Goal: Task Accomplishment & Management: Use online tool/utility

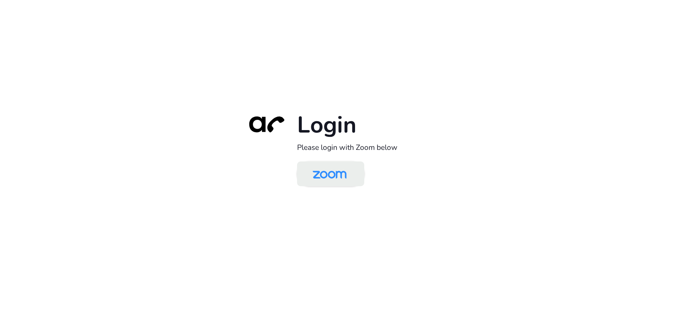
click at [337, 172] on img at bounding box center [329, 174] width 49 height 23
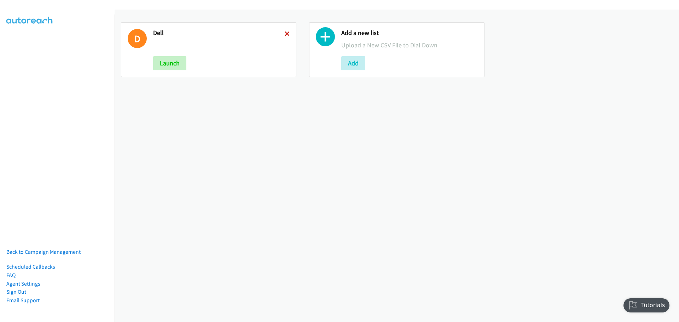
click at [285, 35] on icon at bounding box center [287, 34] width 5 height 5
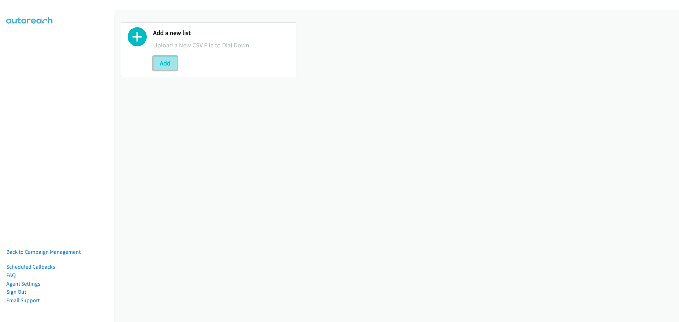
click at [159, 64] on button "Add" at bounding box center [165, 63] width 24 height 14
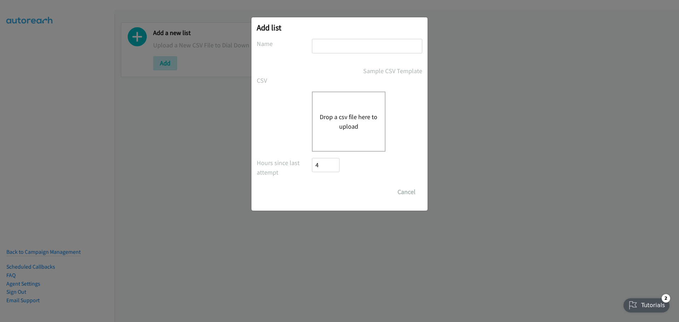
click at [343, 115] on button "Drop a csv file here to upload" at bounding box center [349, 121] width 58 height 19
click at [347, 114] on button "Drop a csv file here to upload" at bounding box center [349, 121] width 58 height 19
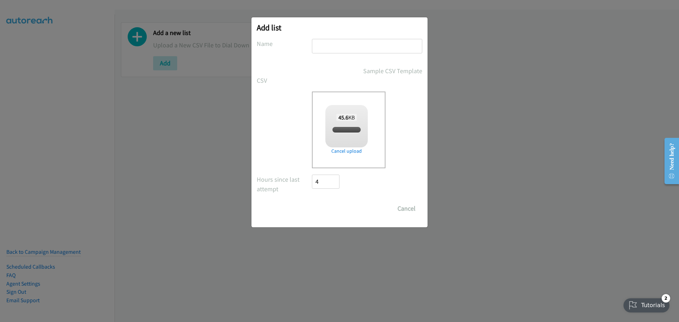
click at [355, 47] on input "text" at bounding box center [367, 46] width 110 height 14
checkbox input "true"
type input "Dell"
click at [337, 204] on input "Save List" at bounding box center [330, 209] width 37 height 14
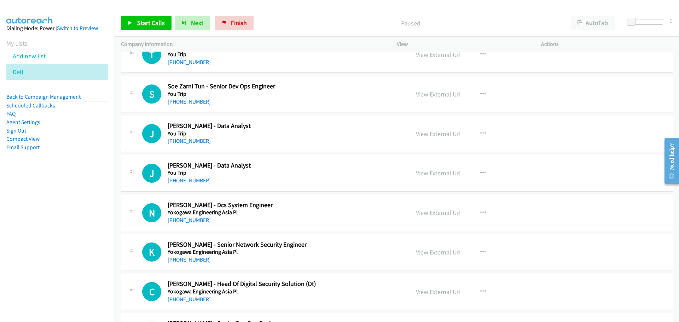
scroll to position [636, 0]
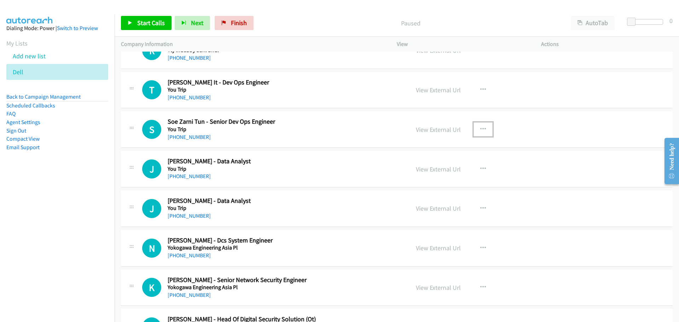
click at [480, 128] on icon "button" at bounding box center [483, 130] width 6 height 6
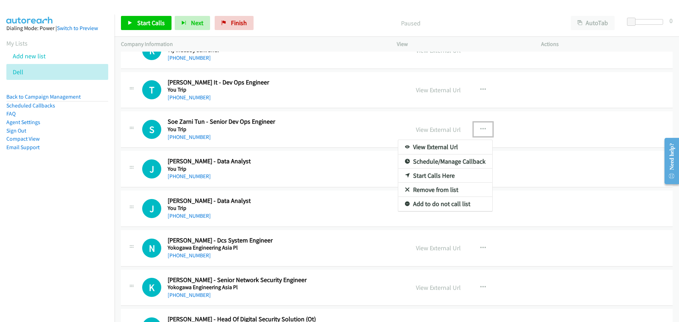
click at [425, 175] on link "Start Calls Here" at bounding box center [445, 176] width 94 height 14
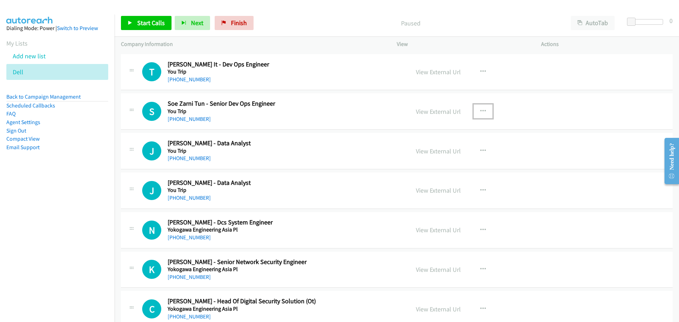
scroll to position [672, 0]
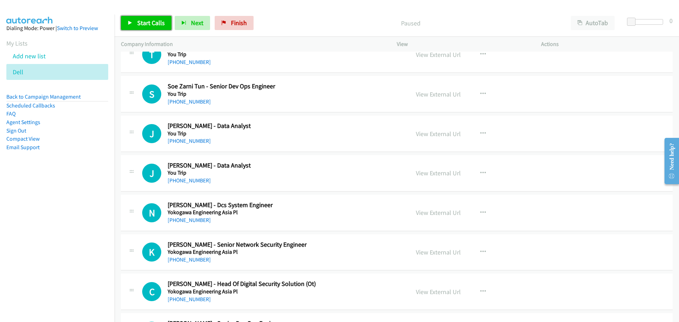
click at [149, 23] on span "Start Calls" at bounding box center [151, 23] width 28 height 8
click at [153, 19] on span "Start Calls" at bounding box center [151, 23] width 28 height 8
click at [147, 20] on span "Pause" at bounding box center [145, 23] width 16 height 8
click at [154, 23] on span "Start Calls" at bounding box center [151, 23] width 28 height 8
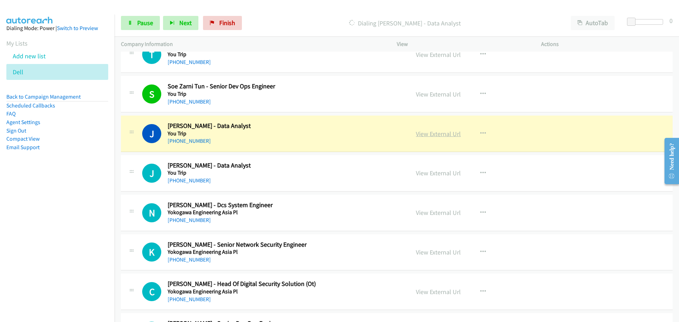
click at [435, 131] on link "View External Url" at bounding box center [438, 134] width 45 height 8
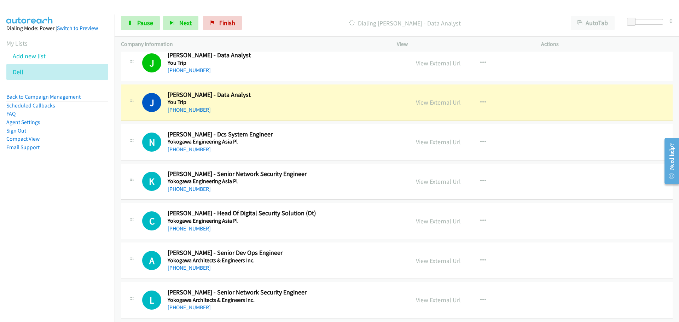
scroll to position [778, 0]
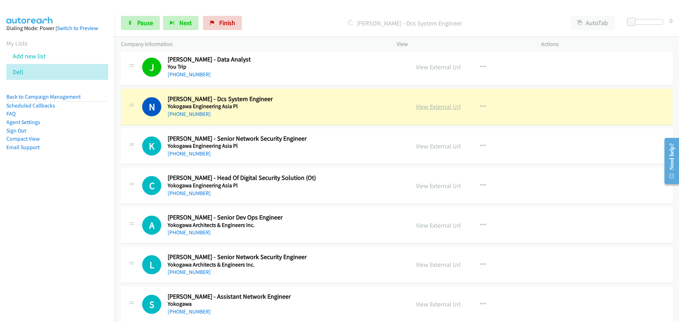
click at [429, 107] on link "View External Url" at bounding box center [438, 107] width 45 height 8
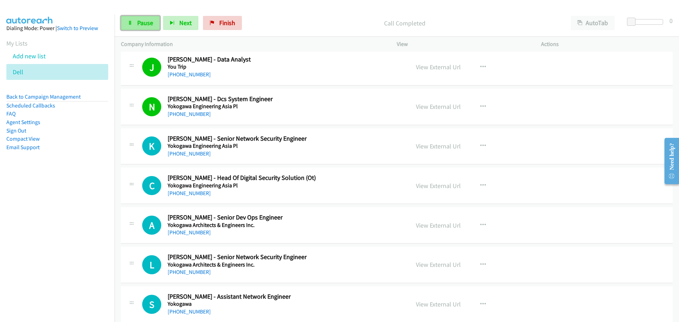
click at [130, 23] on icon at bounding box center [130, 23] width 5 height 5
click at [153, 27] on link "Start Calls" at bounding box center [146, 23] width 51 height 14
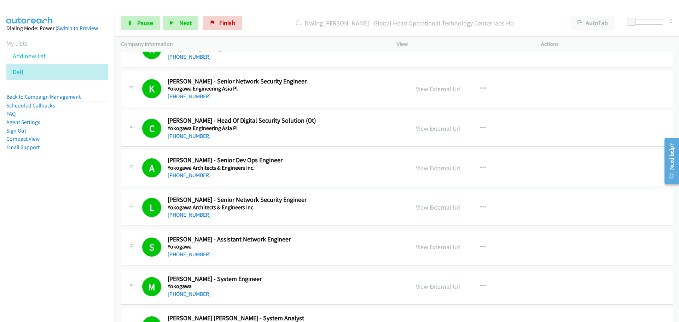
scroll to position [813, 0]
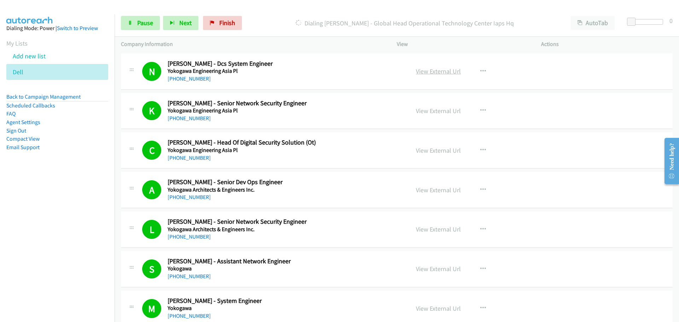
click at [437, 69] on link "View External Url" at bounding box center [438, 71] width 45 height 8
click at [133, 25] on link "Pause" at bounding box center [140, 23] width 39 height 14
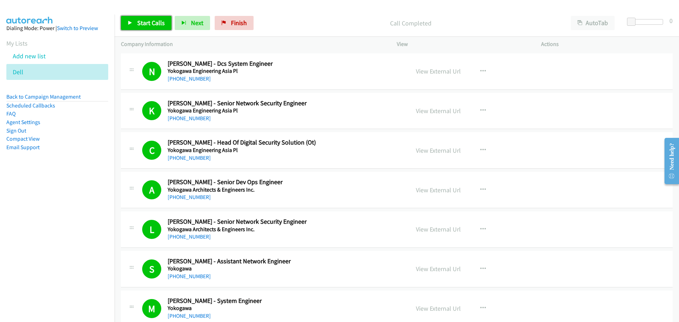
click at [147, 21] on span "Start Calls" at bounding box center [151, 23] width 28 height 8
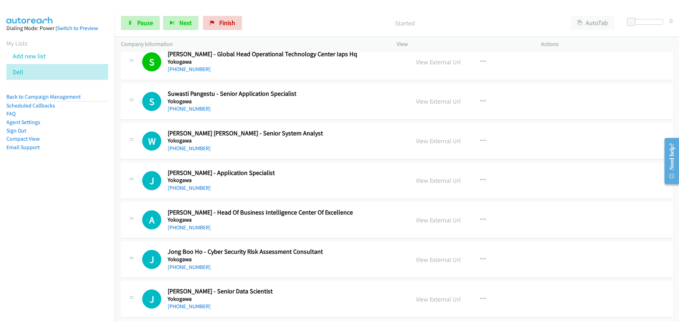
scroll to position [1096, 0]
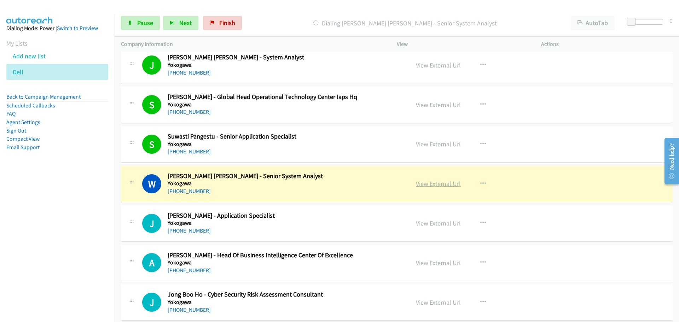
click at [433, 183] on link "View External Url" at bounding box center [438, 184] width 45 height 8
click at [148, 21] on span "Pause" at bounding box center [145, 23] width 16 height 8
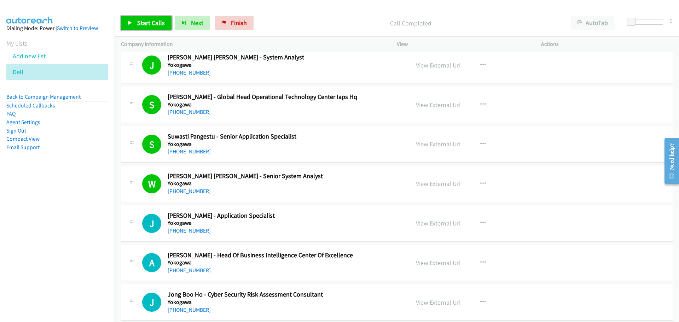
click at [141, 25] on span "Start Calls" at bounding box center [151, 23] width 28 height 8
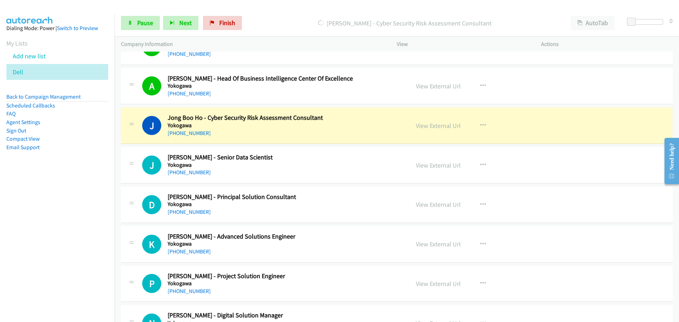
scroll to position [1308, 0]
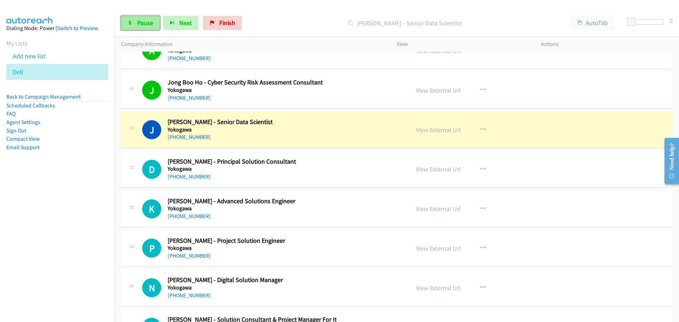
drag, startPoint x: 141, startPoint y: 16, endPoint x: 23, endPoint y: 57, distance: 124.6
click at [141, 16] on link "Pause" at bounding box center [140, 23] width 39 height 14
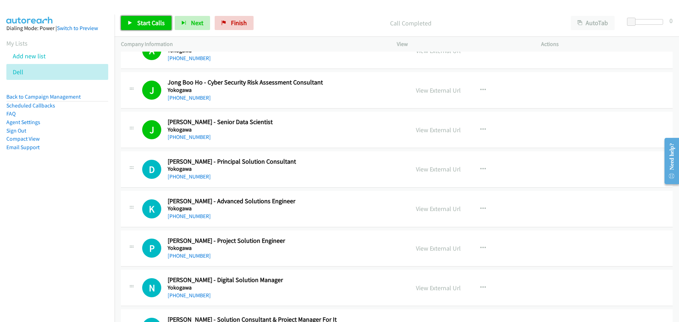
click at [126, 20] on link "Start Calls" at bounding box center [146, 23] width 51 height 14
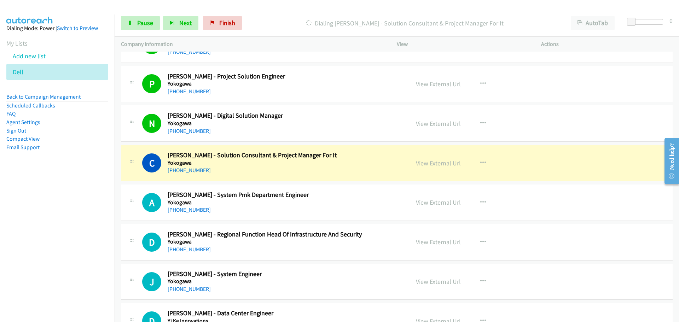
scroll to position [1485, 0]
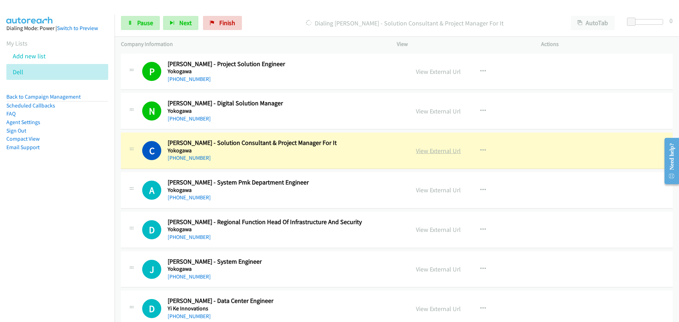
click at [422, 152] on link "View External Url" at bounding box center [438, 151] width 45 height 8
click at [144, 24] on span "Pause" at bounding box center [145, 23] width 16 height 8
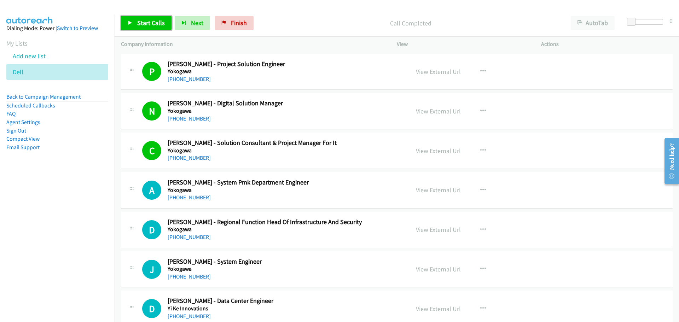
click at [136, 25] on link "Start Calls" at bounding box center [146, 23] width 51 height 14
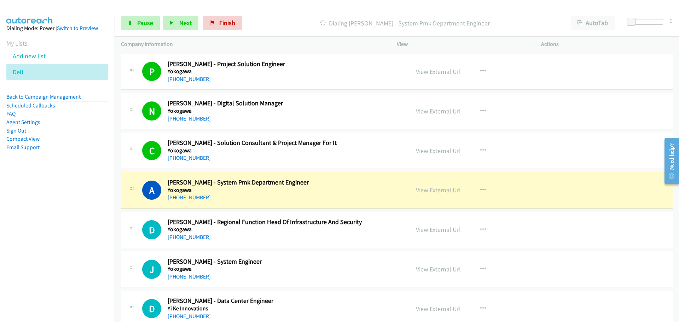
scroll to position [1520, 0]
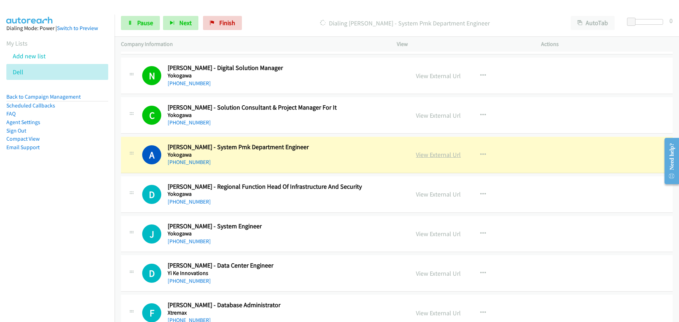
click at [438, 155] on link "View External Url" at bounding box center [438, 155] width 45 height 8
click at [148, 24] on span "Pause" at bounding box center [145, 23] width 16 height 8
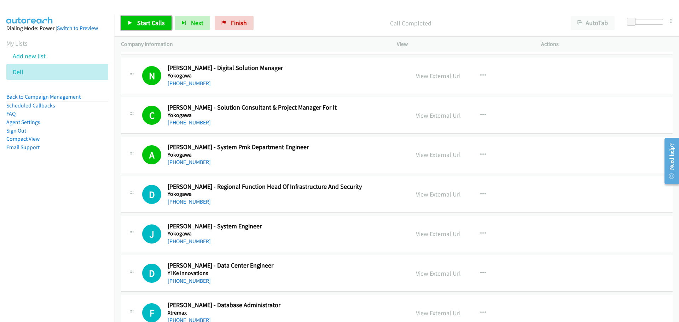
click at [158, 21] on span "Start Calls" at bounding box center [151, 23] width 28 height 8
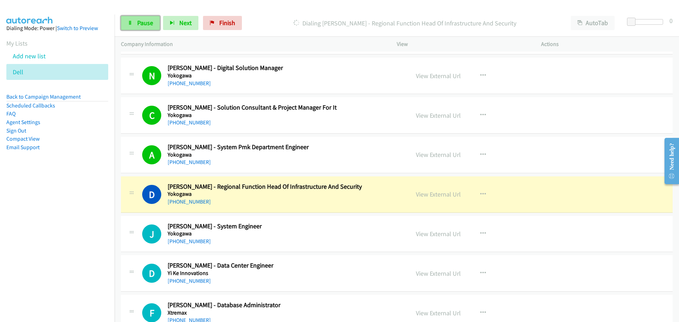
drag, startPoint x: 134, startPoint y: 28, endPoint x: 128, endPoint y: 25, distance: 6.6
click at [134, 28] on link "Pause" at bounding box center [140, 23] width 39 height 14
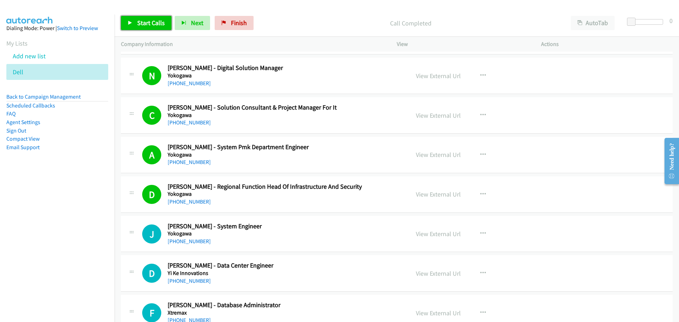
click at [136, 20] on link "Start Calls" at bounding box center [146, 23] width 51 height 14
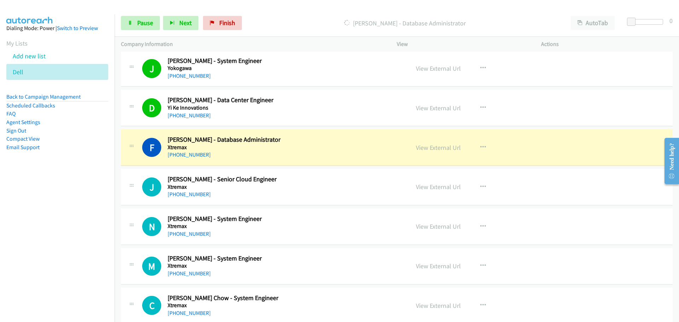
scroll to position [1697, 0]
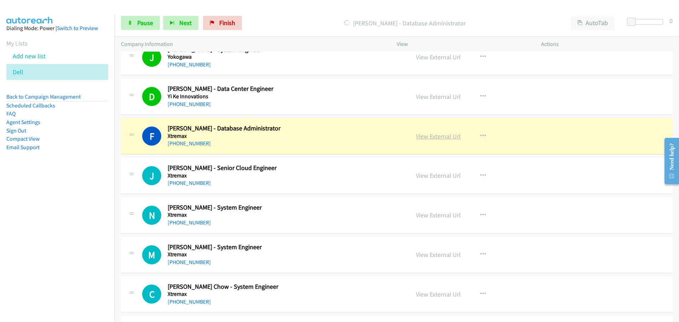
click at [416, 136] on link "View External Url" at bounding box center [438, 136] width 45 height 8
click at [147, 25] on span "Pause" at bounding box center [145, 23] width 16 height 8
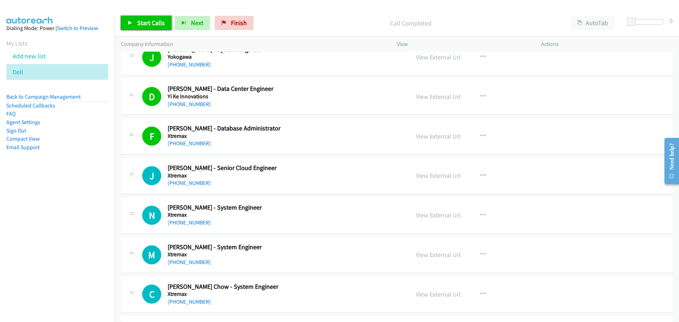
click at [146, 19] on link "Start Calls" at bounding box center [146, 23] width 51 height 14
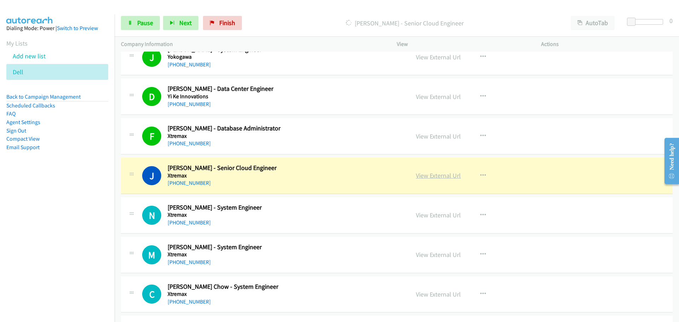
click at [426, 179] on link "View External Url" at bounding box center [438, 175] width 45 height 8
click at [142, 26] on span "Pause" at bounding box center [145, 23] width 16 height 8
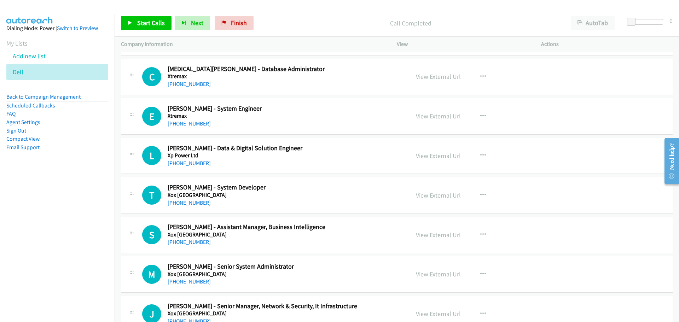
scroll to position [2051, 0]
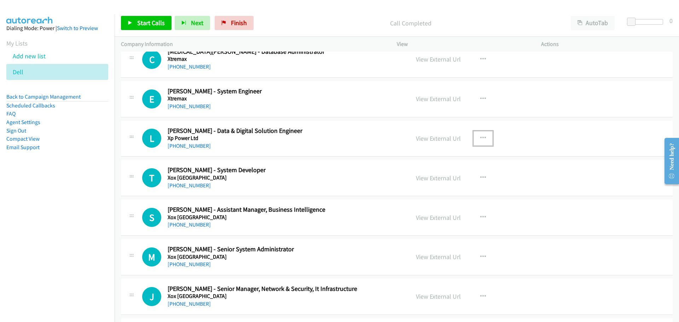
click at [475, 133] on button "button" at bounding box center [482, 138] width 19 height 14
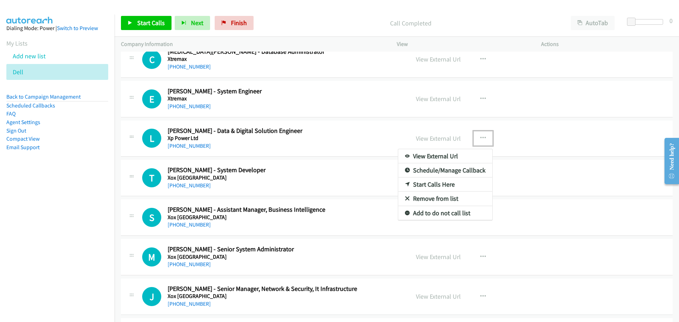
click at [422, 186] on link "Start Calls Here" at bounding box center [445, 184] width 94 height 14
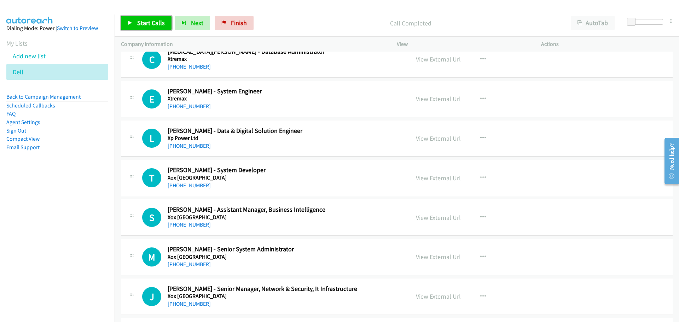
drag, startPoint x: 133, startPoint y: 23, endPoint x: 258, endPoint y: 72, distance: 134.6
click at [133, 24] on link "Start Calls" at bounding box center [146, 23] width 51 height 14
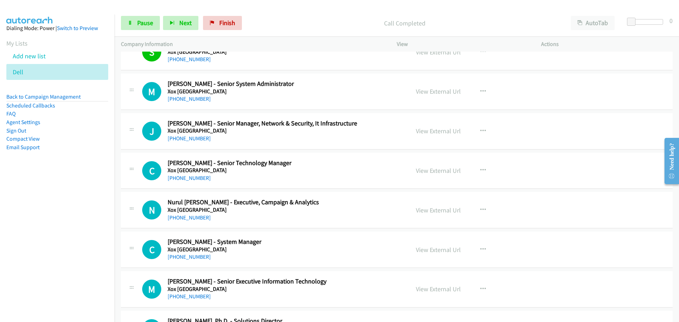
scroll to position [2227, 0]
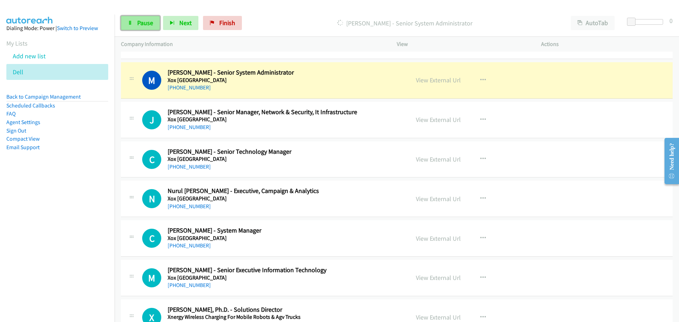
click at [141, 25] on span "Pause" at bounding box center [145, 23] width 16 height 8
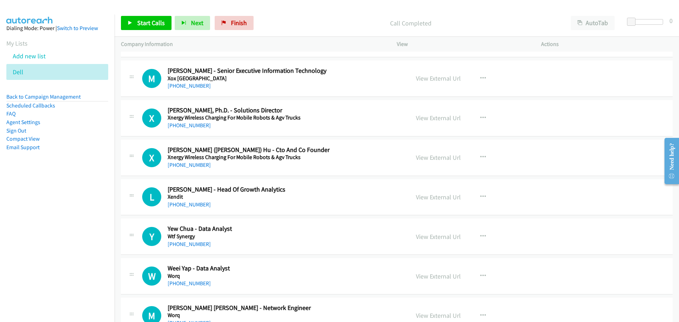
scroll to position [2439, 0]
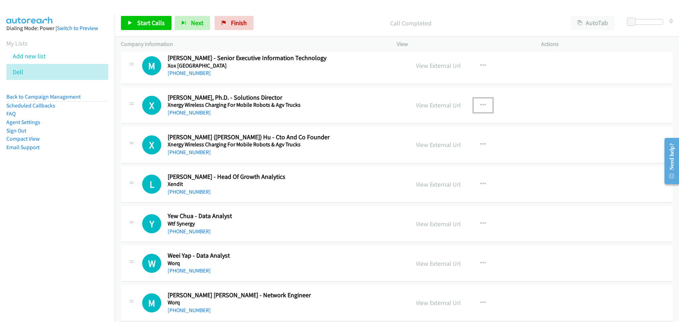
click at [480, 103] on icon "button" at bounding box center [483, 106] width 6 height 6
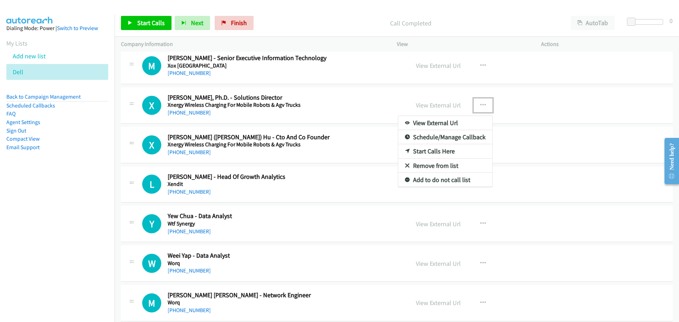
click at [442, 152] on link "Start Calls Here" at bounding box center [445, 151] width 94 height 14
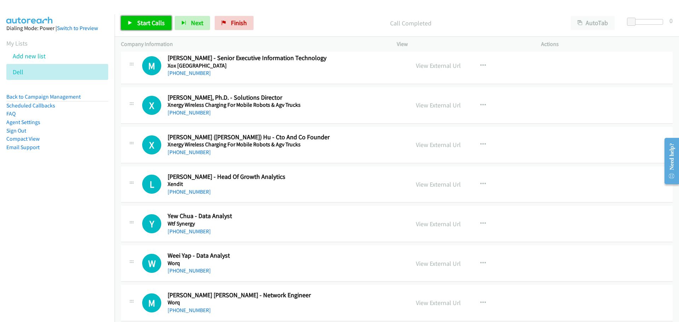
click at [152, 30] on link "Start Calls" at bounding box center [146, 23] width 51 height 14
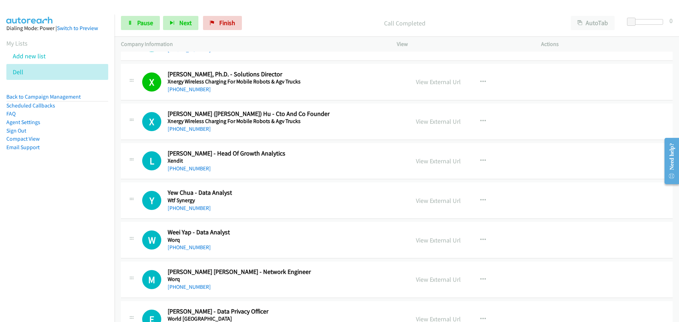
scroll to position [2475, 0]
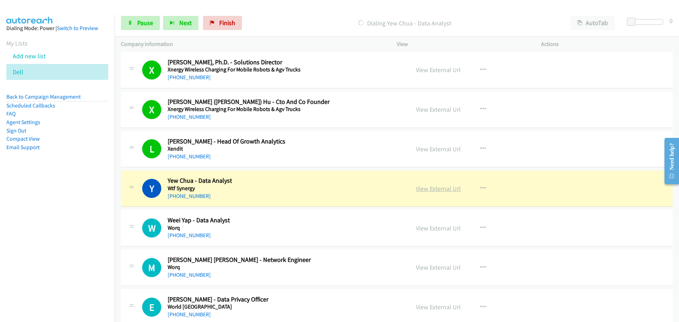
click at [426, 186] on link "View External Url" at bounding box center [438, 189] width 45 height 8
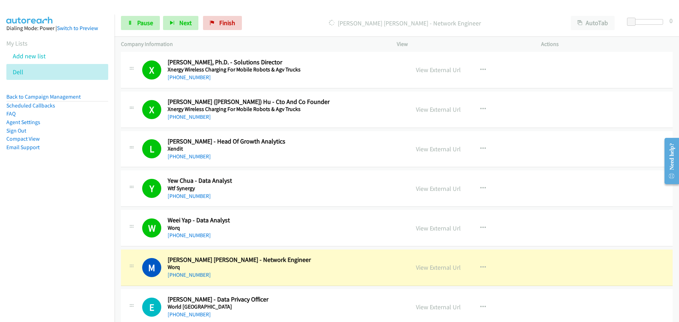
scroll to position [2510, 0]
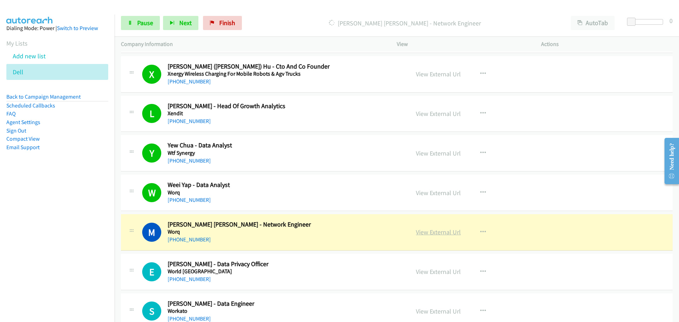
click at [435, 232] on link "View External Url" at bounding box center [438, 232] width 45 height 8
click at [146, 22] on span "Pause" at bounding box center [145, 23] width 16 height 8
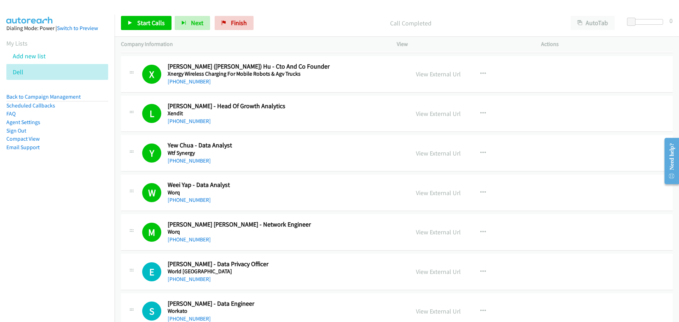
scroll to position [2546, 0]
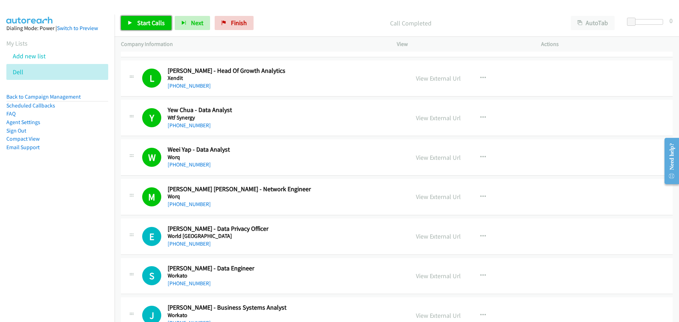
click at [142, 21] on span "Start Calls" at bounding box center [151, 23] width 28 height 8
click at [136, 10] on div "Start Calls Pause Next Finish Started AutoTab AutoTab 0" at bounding box center [397, 23] width 564 height 27
click at [135, 19] on link "Pause" at bounding box center [140, 23] width 39 height 14
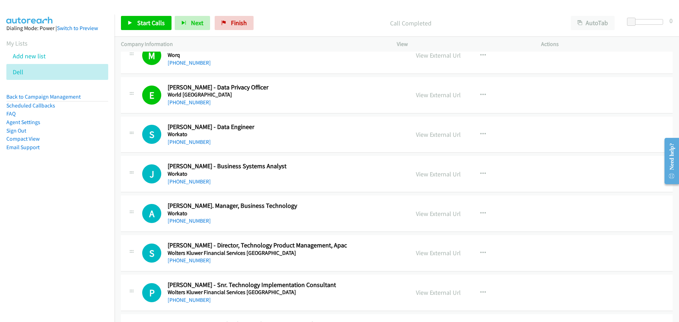
scroll to position [2722, 0]
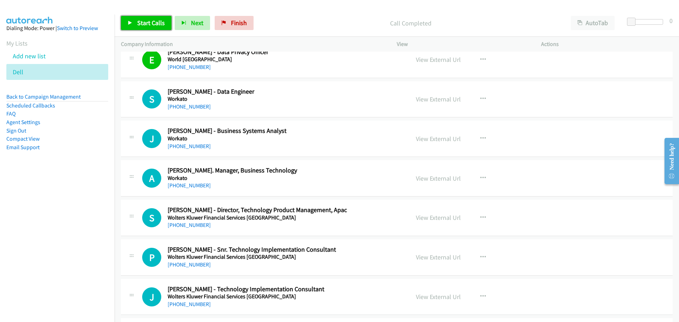
click at [161, 16] on link "Start Calls" at bounding box center [146, 23] width 51 height 14
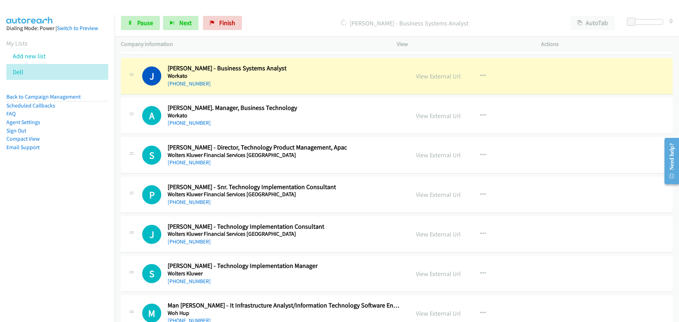
scroll to position [2793, 0]
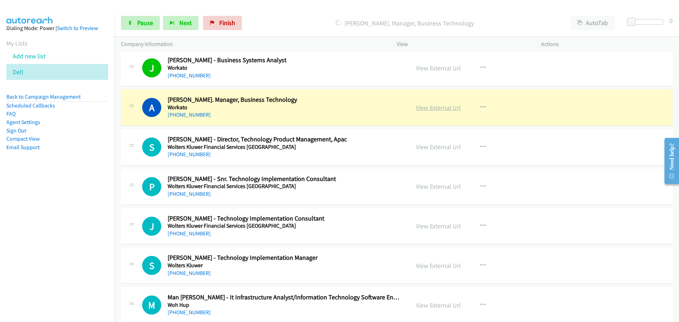
click at [421, 106] on link "View External Url" at bounding box center [438, 108] width 45 height 8
click at [146, 19] on span "Pause" at bounding box center [145, 23] width 16 height 8
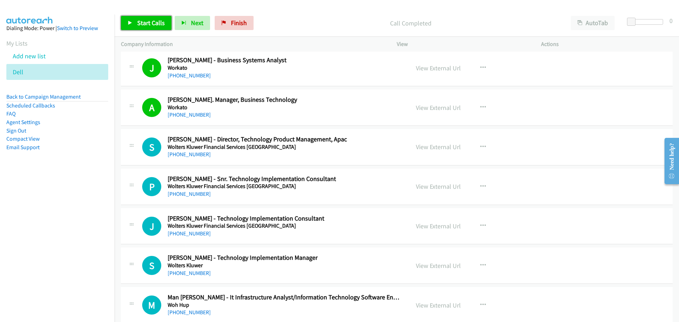
click at [141, 20] on span "Start Calls" at bounding box center [151, 23] width 28 height 8
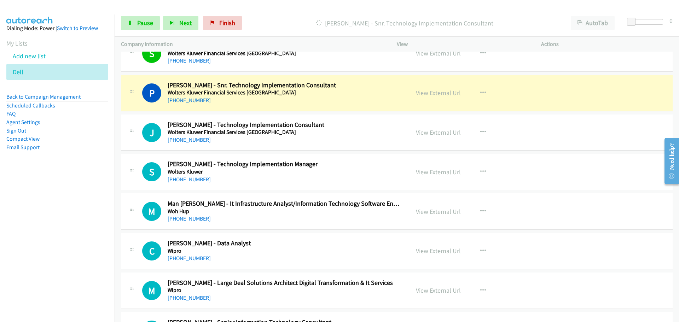
scroll to position [2899, 0]
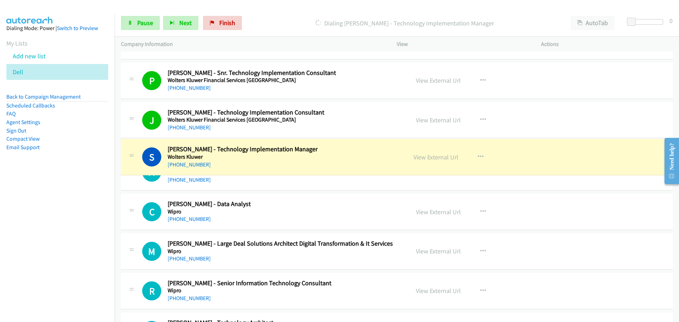
drag, startPoint x: 296, startPoint y: 152, endPoint x: 204, endPoint y: 150, distance: 92.0
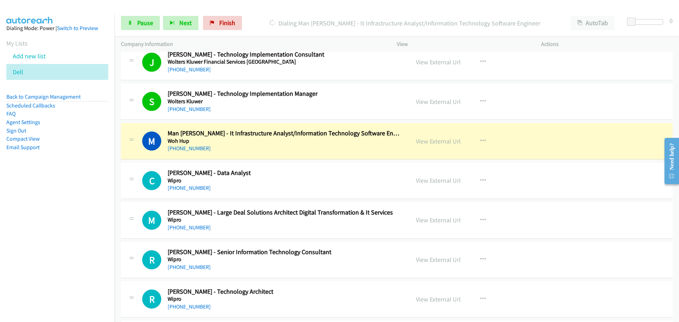
scroll to position [2970, 0]
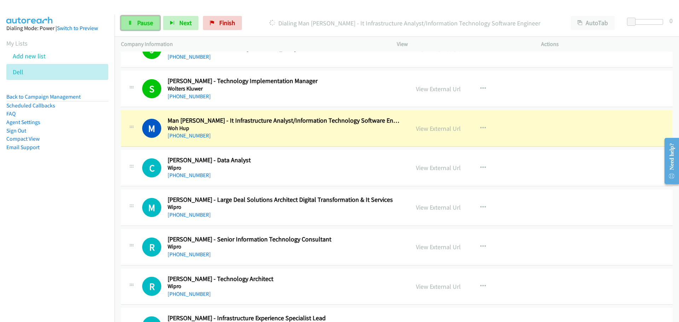
click at [148, 19] on span "Pause" at bounding box center [145, 23] width 16 height 8
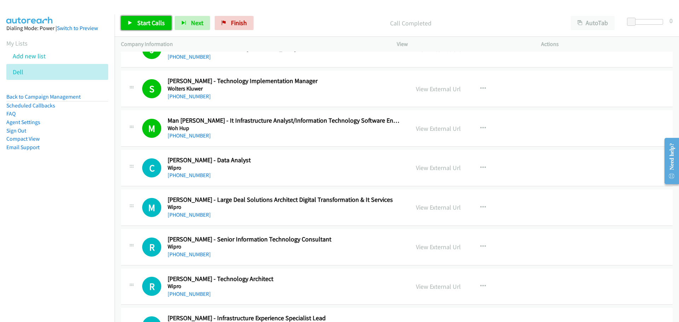
click at [139, 23] on span "Start Calls" at bounding box center [151, 23] width 28 height 8
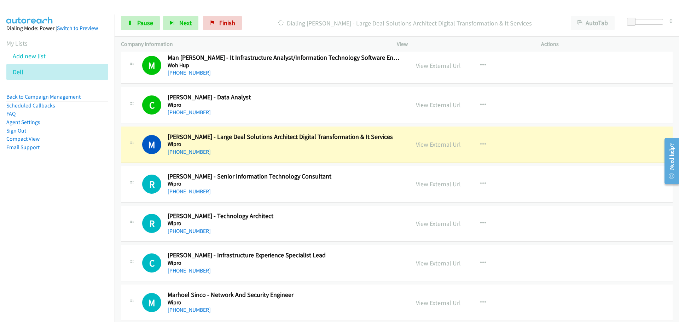
scroll to position [3041, 0]
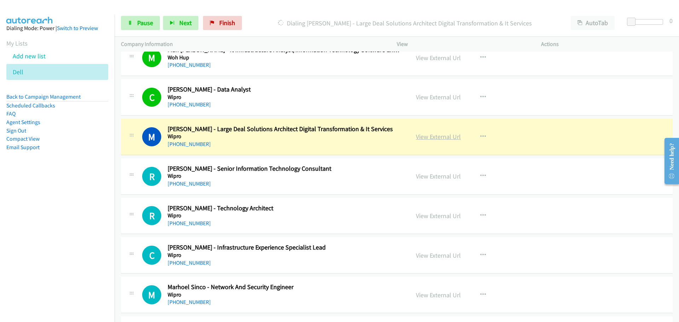
click at [431, 134] on link "View External Url" at bounding box center [438, 137] width 45 height 8
click at [143, 30] on link "Pause" at bounding box center [140, 23] width 39 height 14
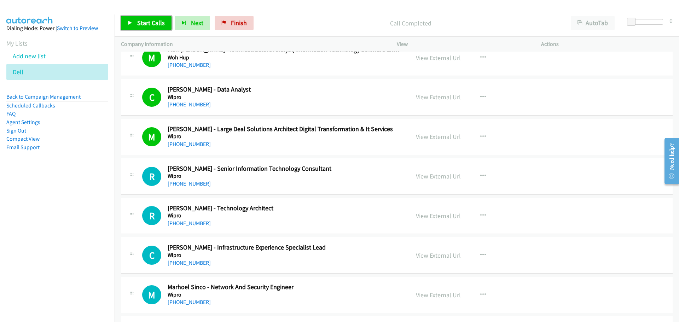
click at [153, 19] on span "Start Calls" at bounding box center [151, 23] width 28 height 8
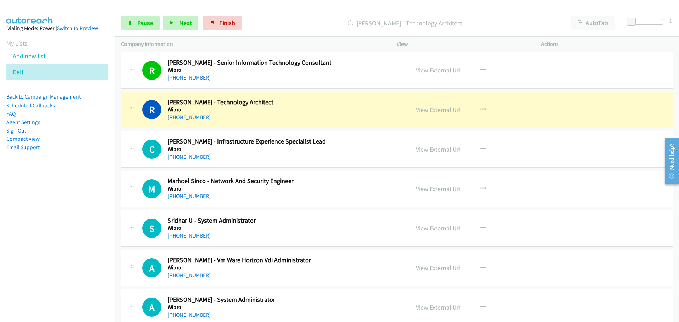
scroll to position [3182, 0]
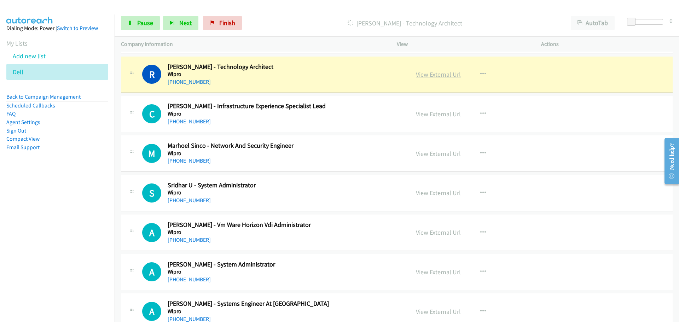
click at [425, 73] on link "View External Url" at bounding box center [438, 74] width 45 height 8
click at [142, 25] on span "Pause" at bounding box center [145, 23] width 16 height 8
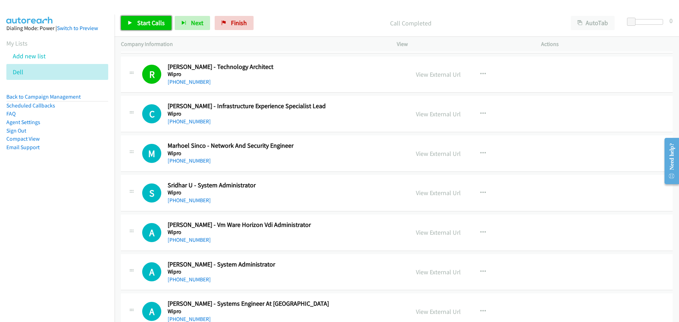
click at [142, 24] on span "Start Calls" at bounding box center [151, 23] width 28 height 8
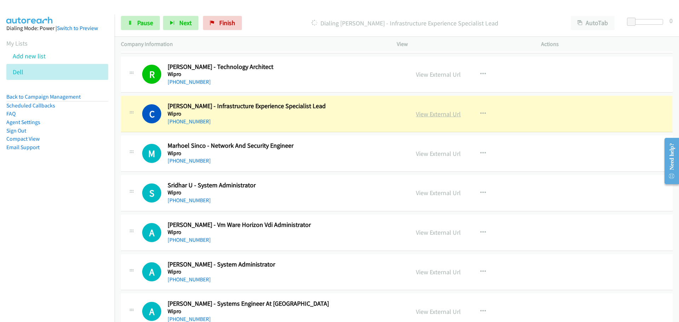
click at [426, 116] on link "View External Url" at bounding box center [438, 114] width 45 height 8
click at [136, 24] on link "Pause" at bounding box center [140, 23] width 39 height 14
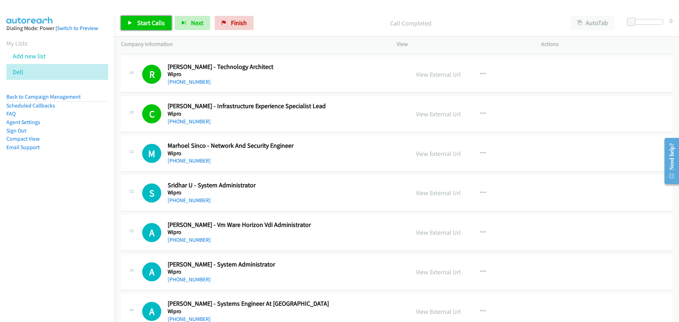
click at [137, 23] on link "Start Calls" at bounding box center [146, 23] width 51 height 14
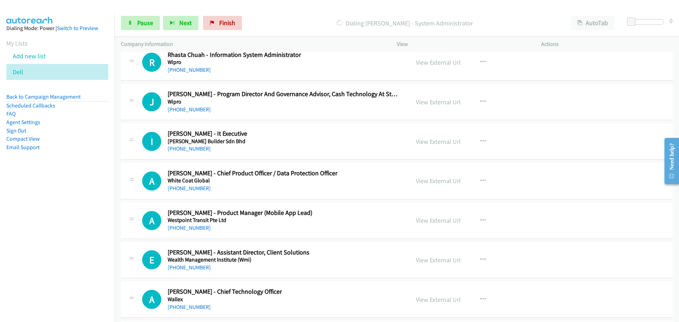
scroll to position [5091, 0]
drag, startPoint x: 124, startPoint y: 23, endPoint x: 2, endPoint y: 144, distance: 171.8
click at [124, 23] on link "Pause" at bounding box center [140, 23] width 39 height 14
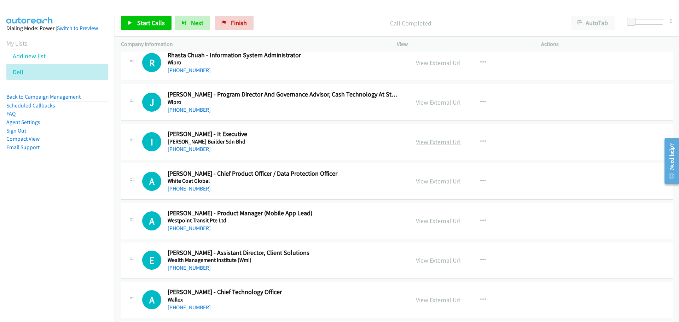
click at [435, 142] on link "View External Url" at bounding box center [438, 142] width 45 height 8
click at [476, 142] on button "button" at bounding box center [482, 142] width 19 height 14
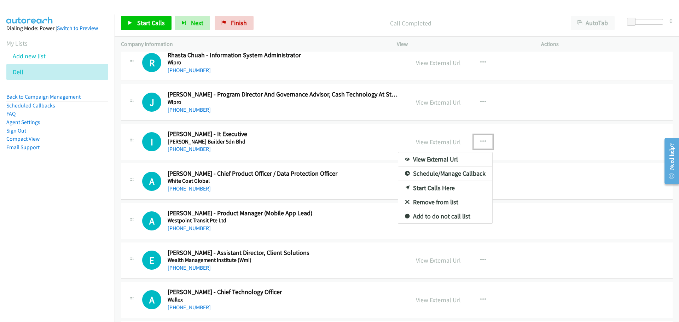
click at [439, 189] on link "Start Calls Here" at bounding box center [445, 188] width 94 height 14
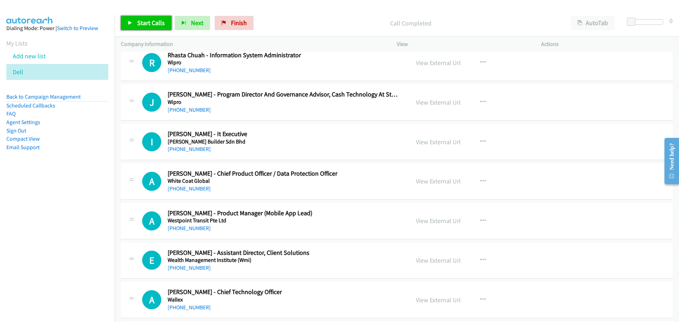
click at [158, 24] on span "Start Calls" at bounding box center [151, 23] width 28 height 8
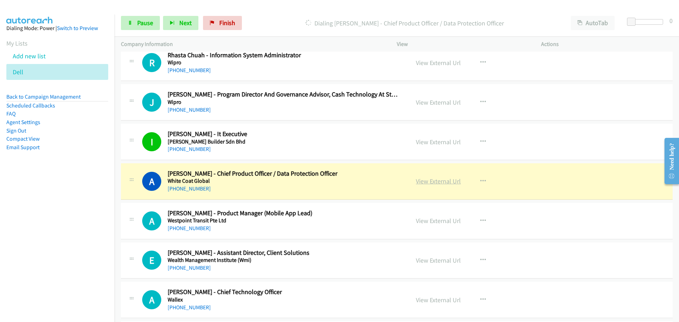
click at [427, 183] on link "View External Url" at bounding box center [438, 181] width 45 height 8
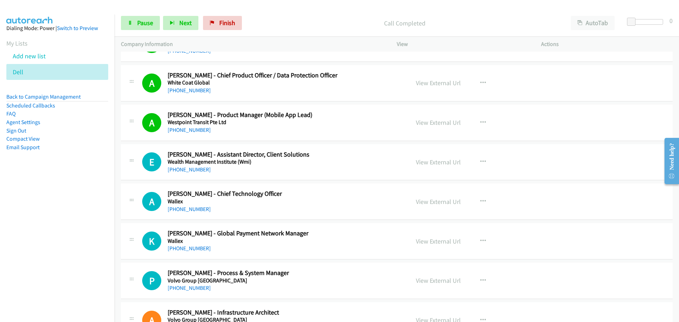
scroll to position [5197, 0]
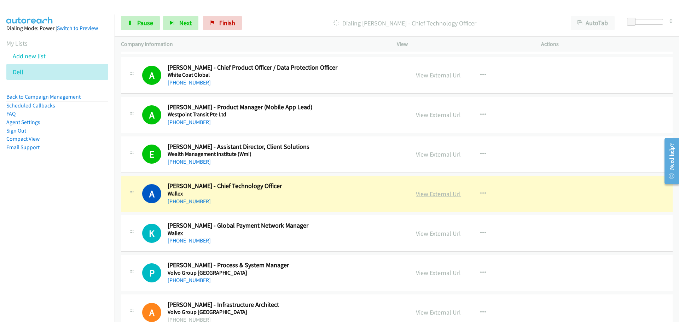
click at [418, 197] on link "View External Url" at bounding box center [438, 194] width 45 height 8
click at [130, 20] on link "Pause" at bounding box center [140, 23] width 39 height 14
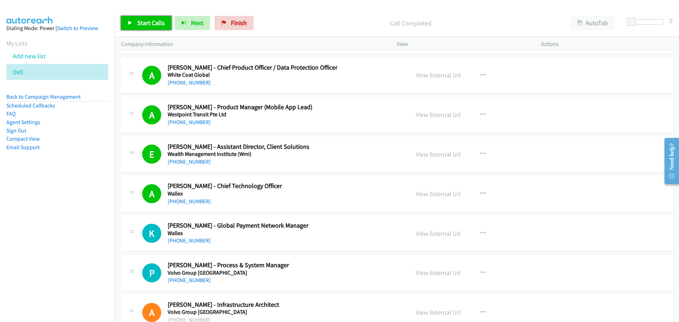
click at [140, 22] on span "Start Calls" at bounding box center [151, 23] width 28 height 8
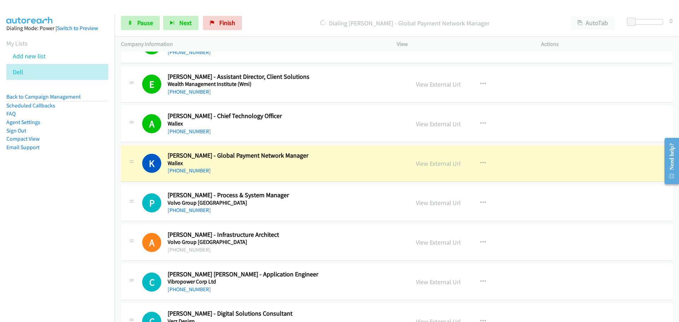
scroll to position [5268, 0]
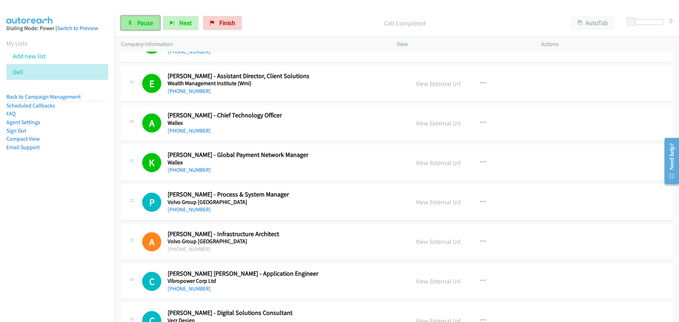
click at [130, 28] on link "Pause" at bounding box center [140, 23] width 39 height 14
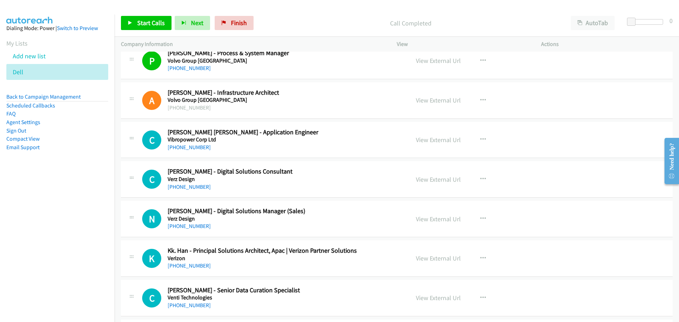
scroll to position [5445, 0]
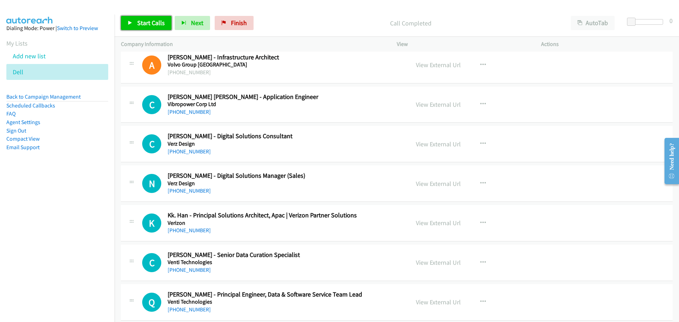
click at [152, 24] on span "Start Calls" at bounding box center [151, 23] width 28 height 8
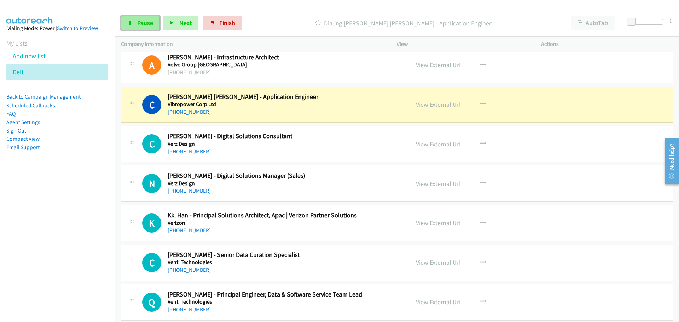
click at [129, 23] on icon at bounding box center [130, 23] width 5 height 5
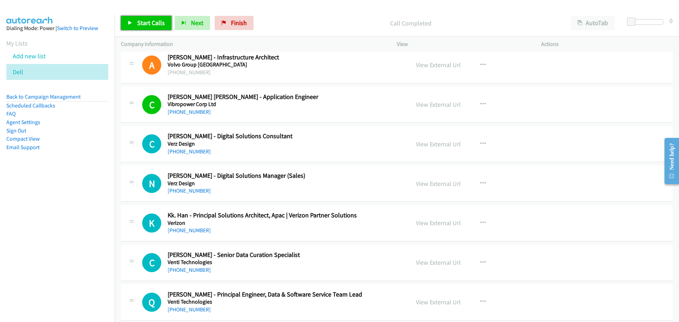
click at [130, 29] on link "Start Calls" at bounding box center [146, 23] width 51 height 14
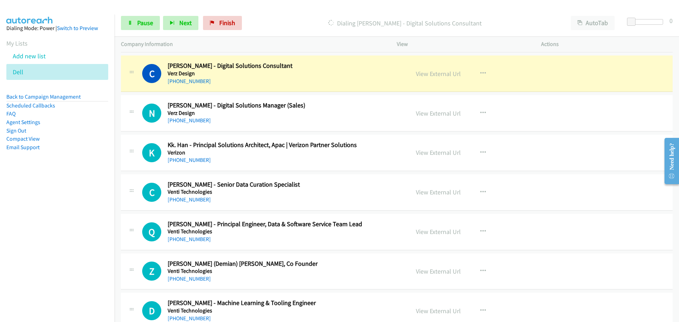
scroll to position [5515, 0]
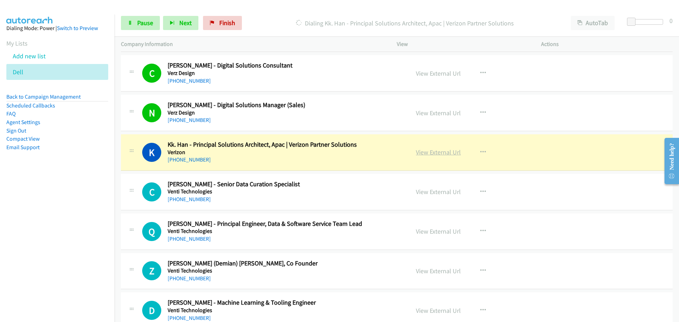
click at [437, 151] on link "View External Url" at bounding box center [438, 152] width 45 height 8
click at [135, 29] on link "Pause" at bounding box center [140, 23] width 39 height 14
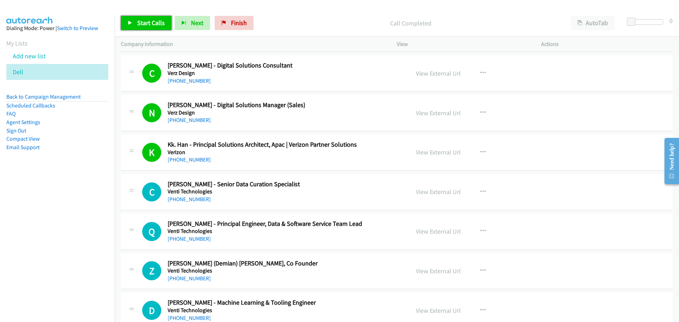
click at [149, 24] on span "Start Calls" at bounding box center [151, 23] width 28 height 8
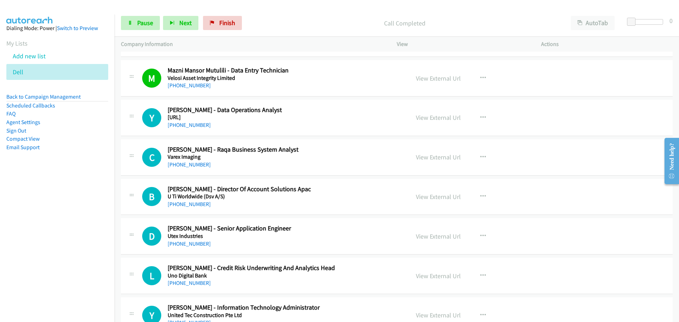
scroll to position [5798, 0]
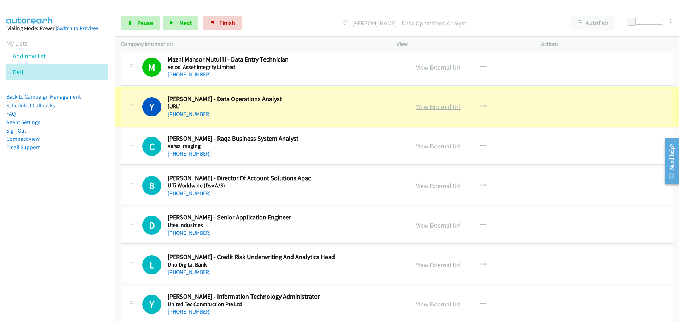
click at [427, 107] on link "View External Url" at bounding box center [438, 107] width 45 height 8
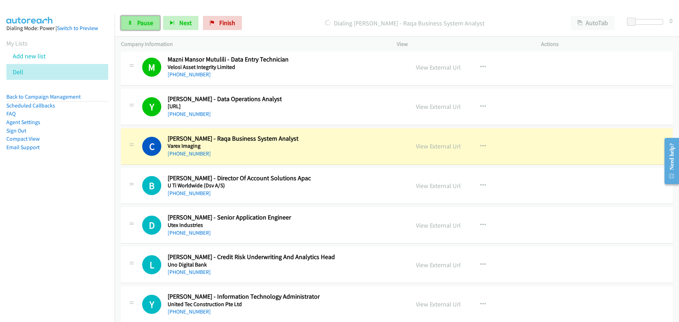
click at [147, 27] on link "Pause" at bounding box center [140, 23] width 39 height 14
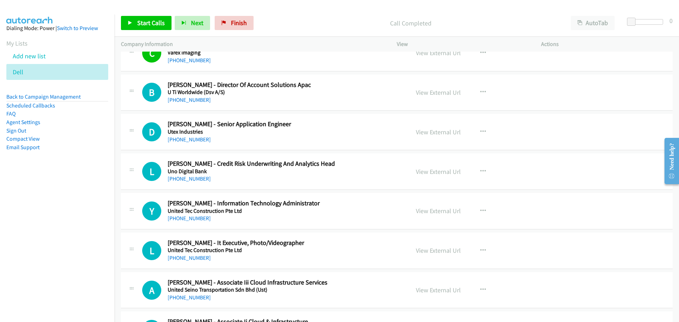
scroll to position [5904, 0]
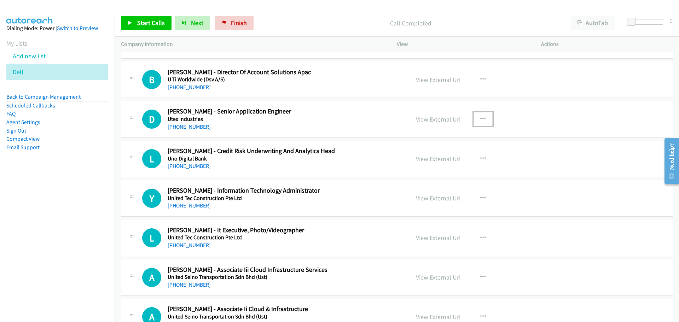
click at [480, 119] on icon "button" at bounding box center [483, 119] width 6 height 6
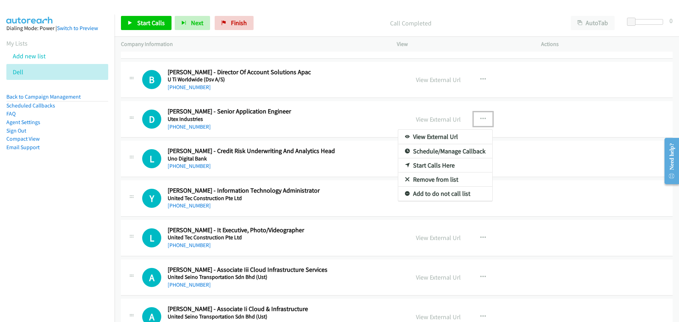
click at [415, 166] on link "Start Calls Here" at bounding box center [445, 165] width 94 height 14
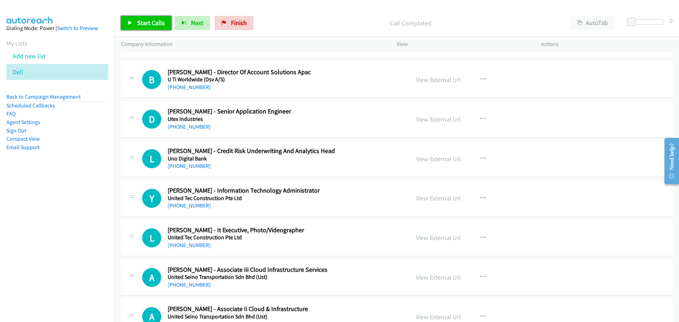
click at [163, 21] on span "Start Calls" at bounding box center [151, 23] width 28 height 8
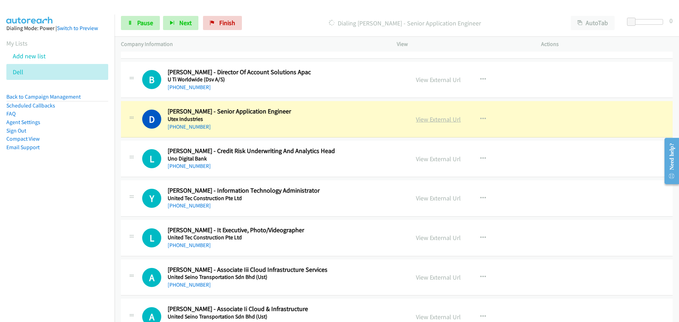
click at [424, 121] on link "View External Url" at bounding box center [438, 119] width 45 height 8
click at [141, 23] on span "Pause" at bounding box center [145, 23] width 16 height 8
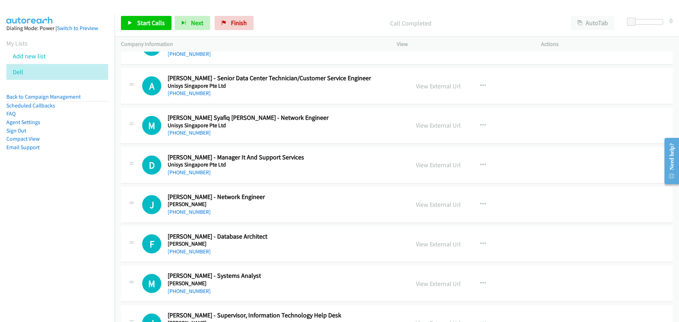
scroll to position [6187, 0]
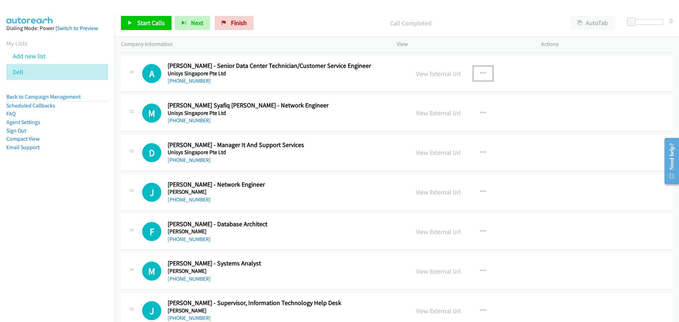
click at [482, 71] on icon "button" at bounding box center [483, 74] width 6 height 6
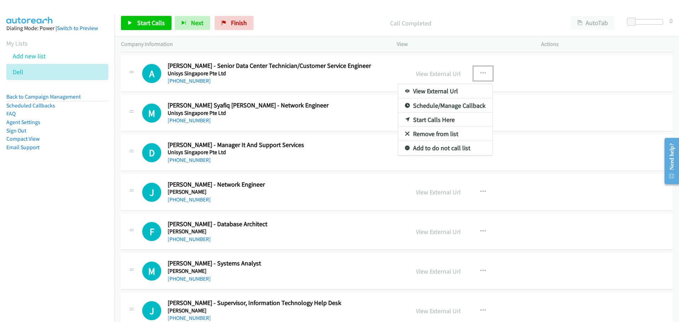
click at [415, 121] on link "Start Calls Here" at bounding box center [445, 120] width 94 height 14
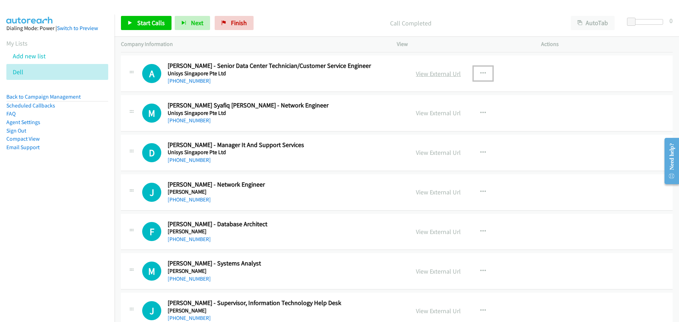
click at [447, 72] on link "View External Url" at bounding box center [438, 74] width 45 height 8
click at [480, 109] on button "button" at bounding box center [482, 113] width 19 height 14
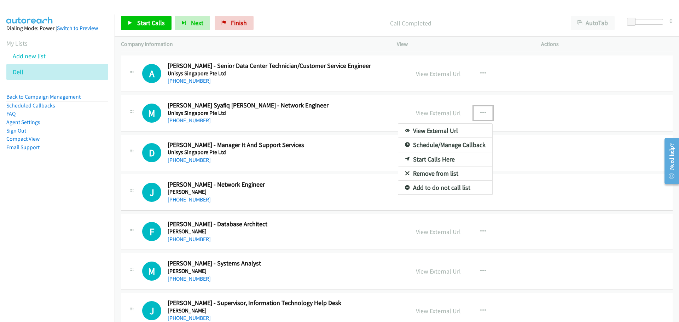
click at [474, 71] on div at bounding box center [339, 161] width 679 height 322
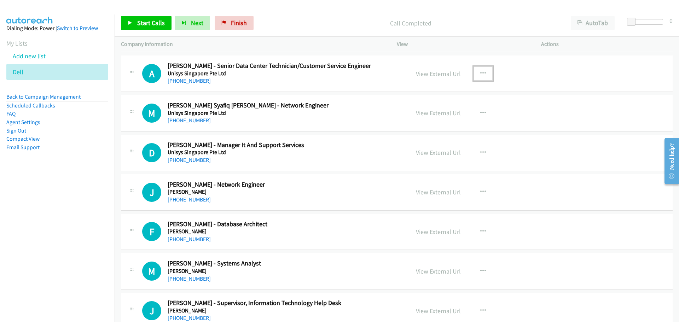
click at [480, 74] on icon "button" at bounding box center [483, 74] width 6 height 6
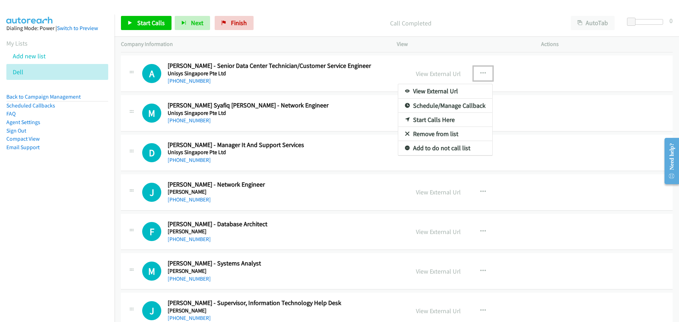
click at [429, 121] on link "Start Calls Here" at bounding box center [445, 120] width 94 height 14
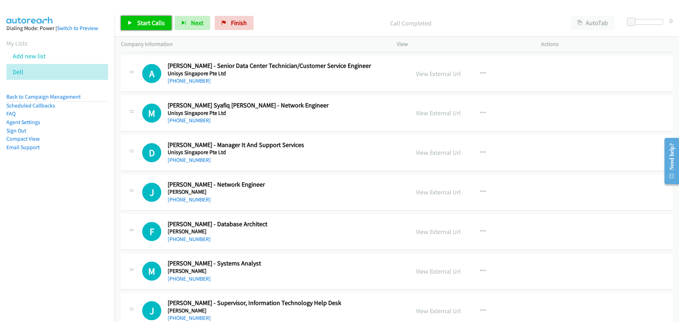
click at [145, 27] on link "Start Calls" at bounding box center [146, 23] width 51 height 14
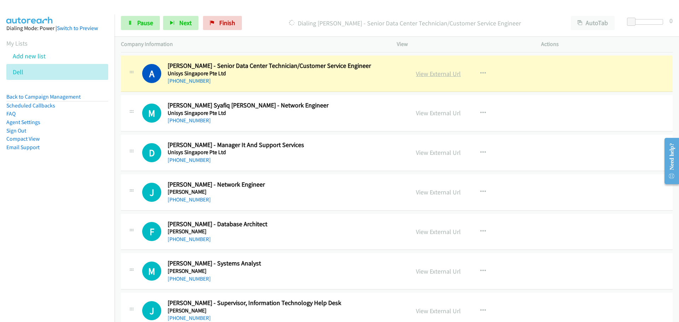
click at [441, 74] on link "View External Url" at bounding box center [438, 74] width 45 height 8
click at [140, 21] on span "Pause" at bounding box center [145, 23] width 16 height 8
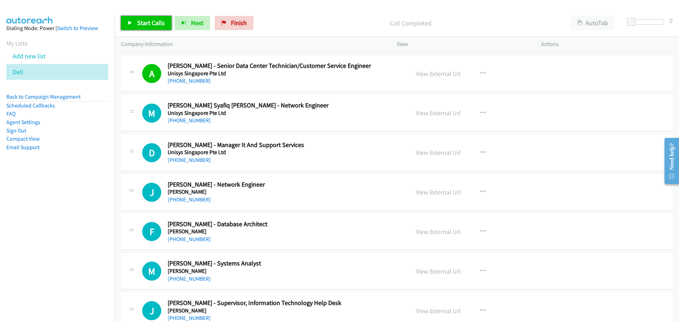
click at [136, 21] on link "Start Calls" at bounding box center [146, 23] width 51 height 14
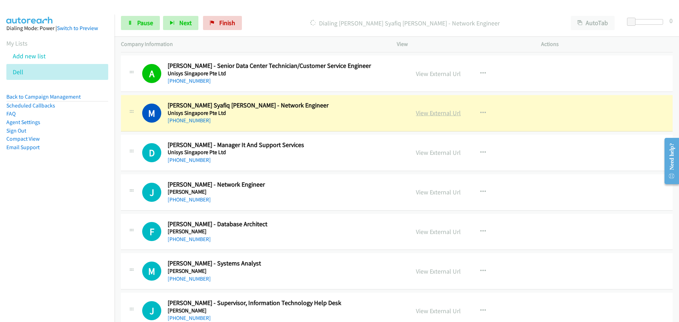
click at [442, 111] on link "View External Url" at bounding box center [438, 113] width 45 height 8
click at [141, 24] on span "Pause" at bounding box center [145, 23] width 16 height 8
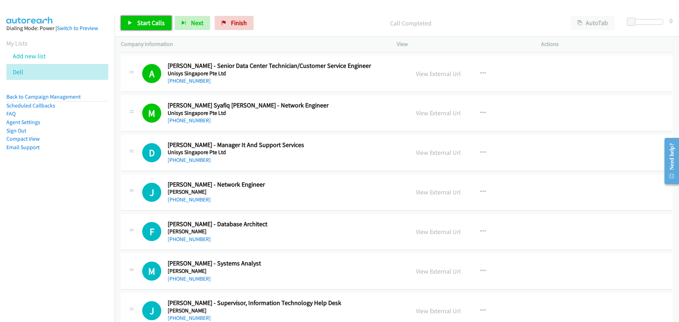
click at [151, 22] on span "Start Calls" at bounding box center [151, 23] width 28 height 8
click at [142, 22] on span "Pause" at bounding box center [145, 23] width 16 height 8
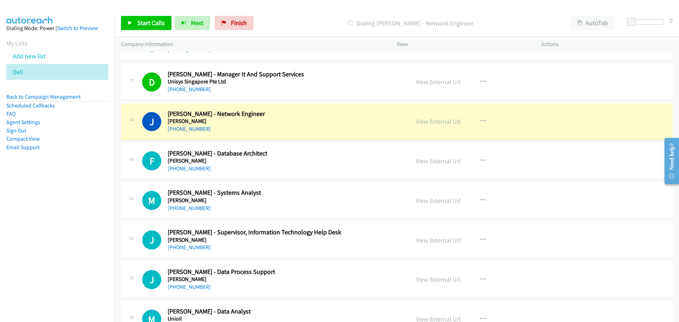
scroll to position [6293, 0]
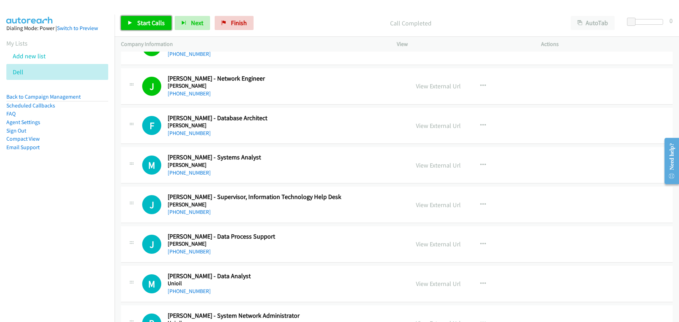
click at [152, 27] on link "Start Calls" at bounding box center [146, 23] width 51 height 14
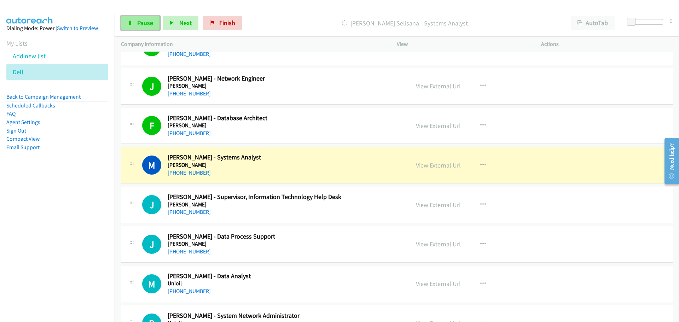
click at [141, 19] on span "Pause" at bounding box center [145, 23] width 16 height 8
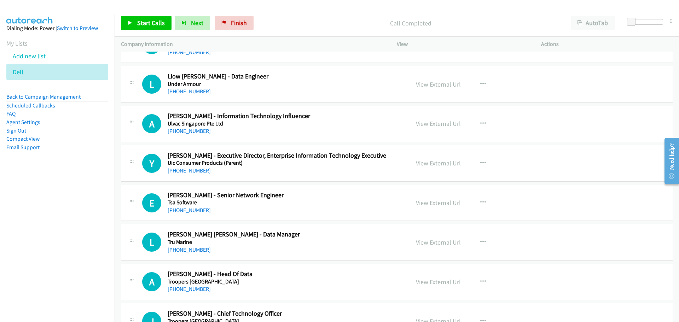
scroll to position [6576, 0]
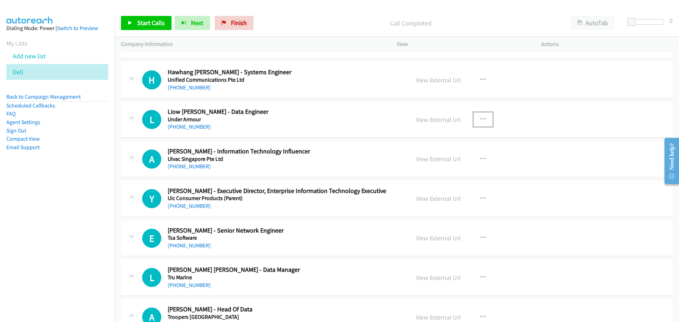
click at [483, 116] on button "button" at bounding box center [482, 119] width 19 height 14
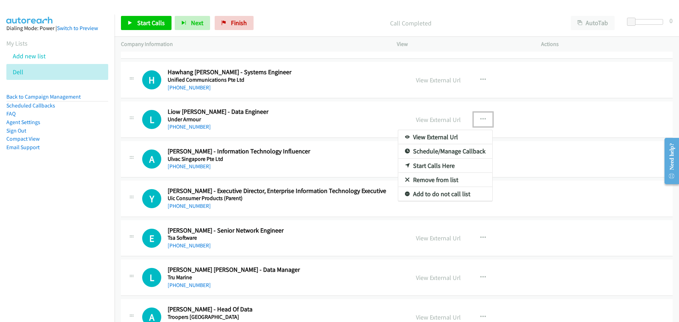
click at [420, 164] on link "Start Calls Here" at bounding box center [445, 166] width 94 height 14
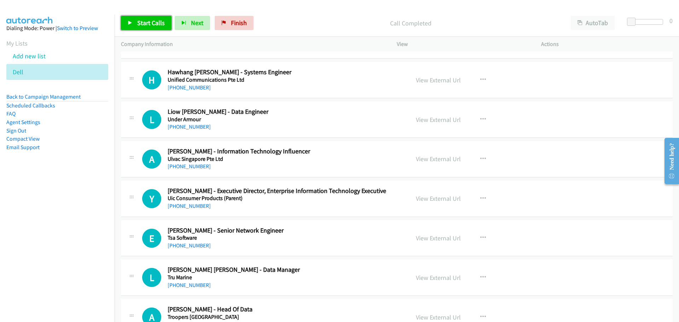
click at [152, 25] on span "Start Calls" at bounding box center [151, 23] width 28 height 8
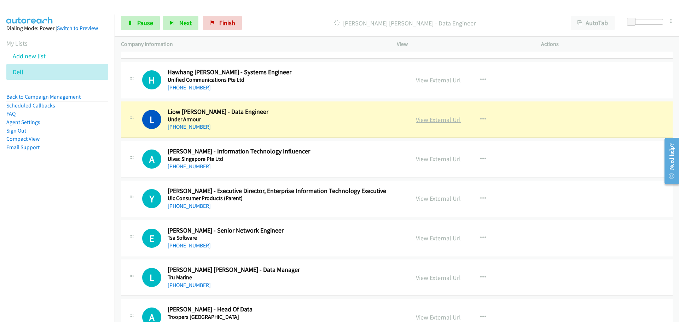
click at [441, 119] on link "View External Url" at bounding box center [438, 120] width 45 height 8
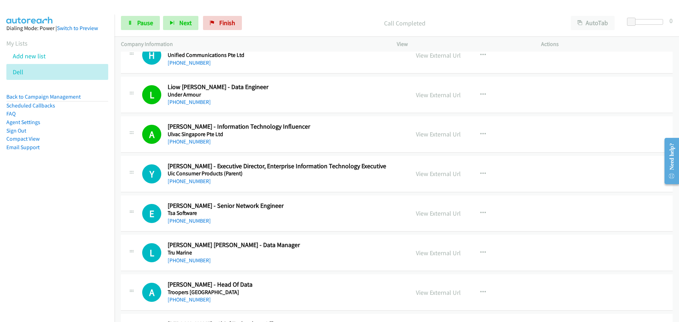
scroll to position [6611, 0]
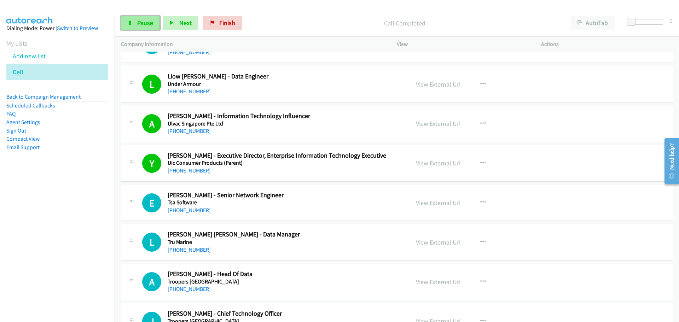
click at [134, 16] on link "Pause" at bounding box center [140, 23] width 39 height 14
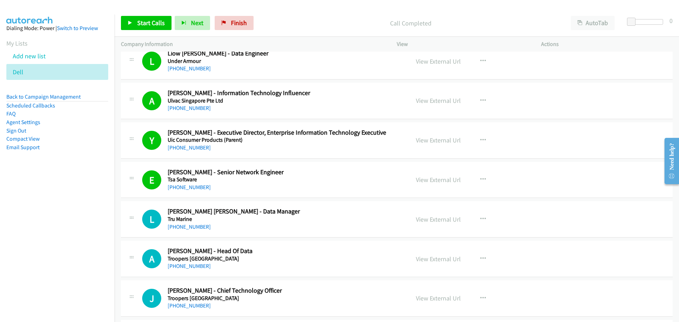
scroll to position [6647, 0]
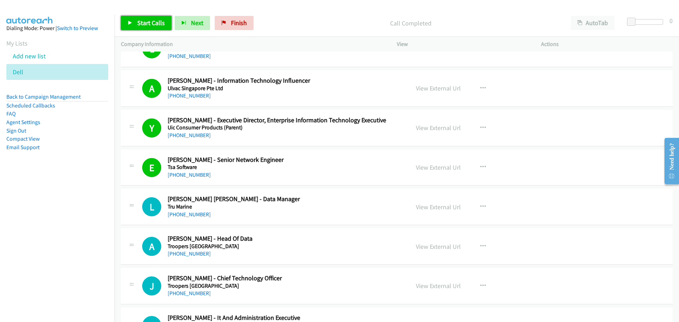
click at [143, 21] on span "Start Calls" at bounding box center [151, 23] width 28 height 8
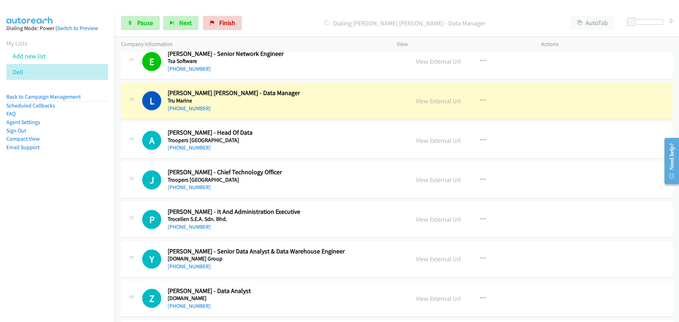
scroll to position [6788, 0]
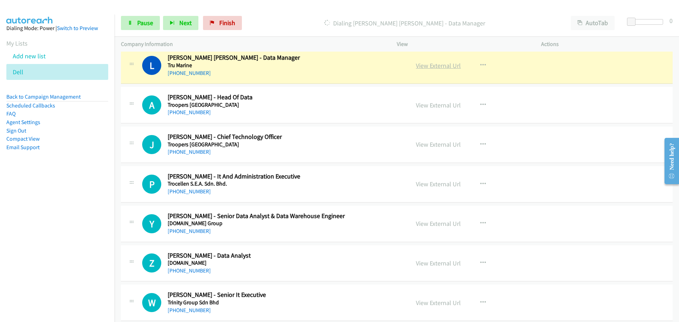
click at [427, 65] on link "View External Url" at bounding box center [438, 66] width 45 height 8
click at [136, 28] on link "Pause" at bounding box center [140, 23] width 39 height 14
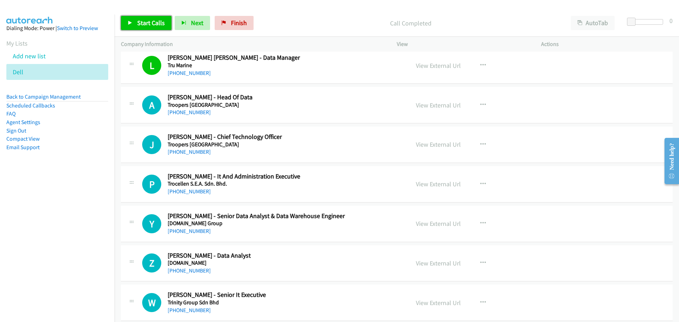
click at [155, 22] on span "Start Calls" at bounding box center [151, 23] width 28 height 8
click at [145, 24] on span "Pause" at bounding box center [145, 23] width 16 height 8
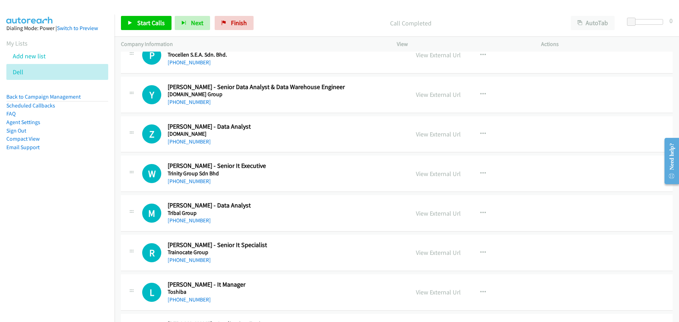
scroll to position [6930, 0]
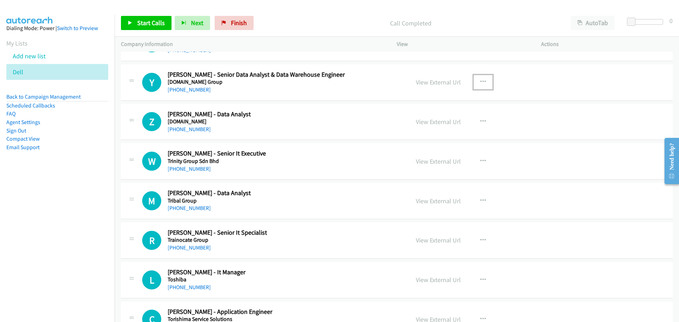
click at [480, 81] on icon "button" at bounding box center [483, 82] width 6 height 6
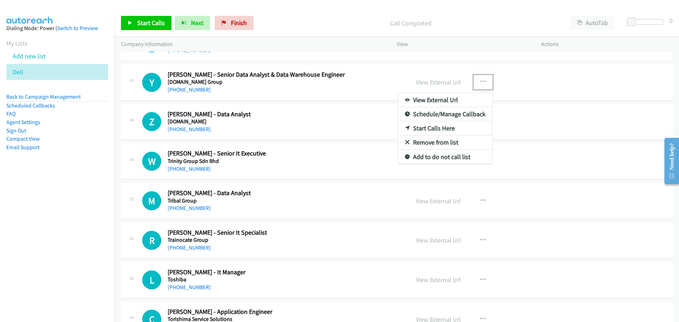
click at [419, 129] on link "Start Calls Here" at bounding box center [445, 128] width 94 height 14
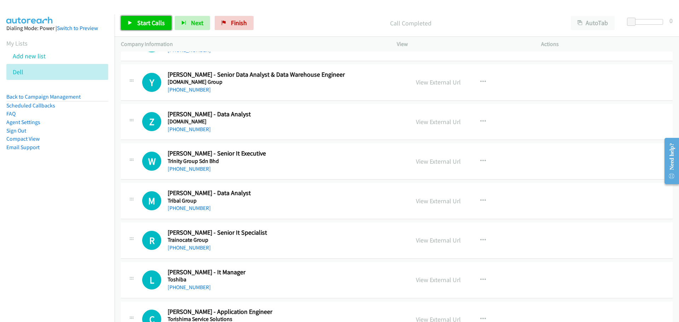
click at [138, 29] on link "Start Calls" at bounding box center [146, 23] width 51 height 14
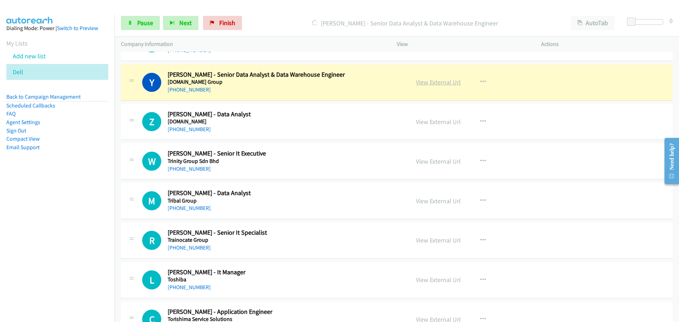
click at [426, 85] on link "View External Url" at bounding box center [438, 82] width 45 height 8
click at [141, 25] on span "Pause" at bounding box center [145, 23] width 16 height 8
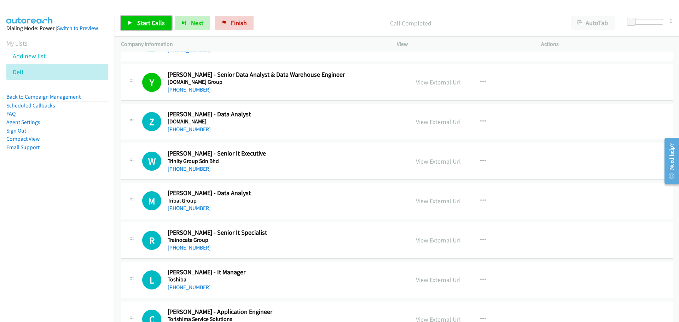
click at [146, 17] on link "Start Calls" at bounding box center [146, 23] width 51 height 14
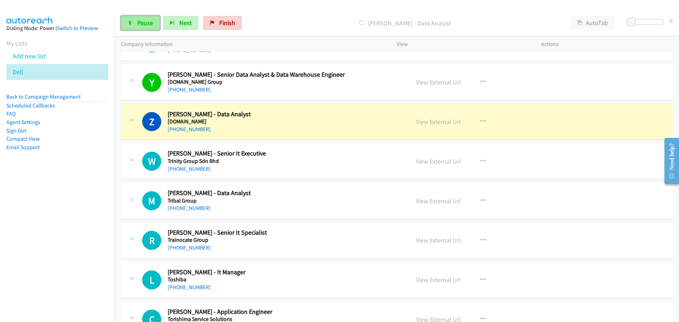
click at [147, 21] on span "Pause" at bounding box center [145, 23] width 16 height 8
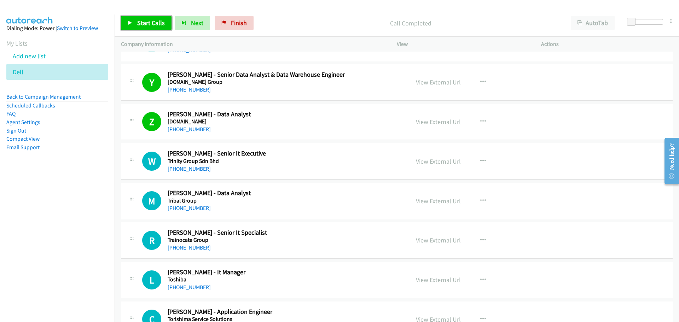
click at [131, 23] on icon at bounding box center [130, 23] width 5 height 5
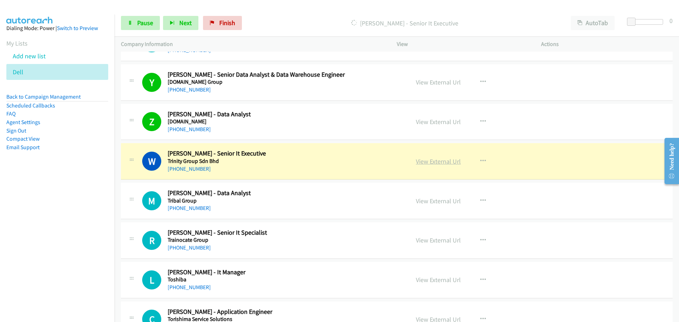
click at [429, 164] on link "View External Url" at bounding box center [438, 161] width 45 height 8
click at [141, 18] on link "Pause" at bounding box center [140, 23] width 39 height 14
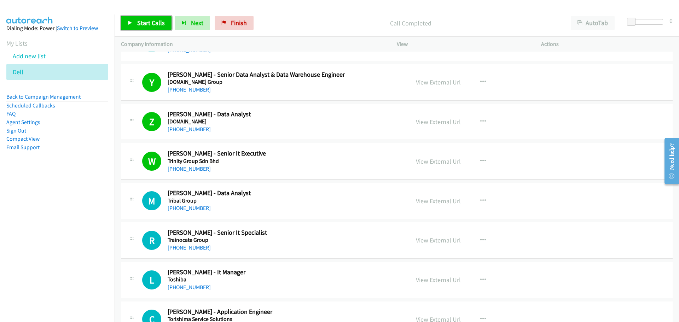
click at [141, 22] on span "Start Calls" at bounding box center [151, 23] width 28 height 8
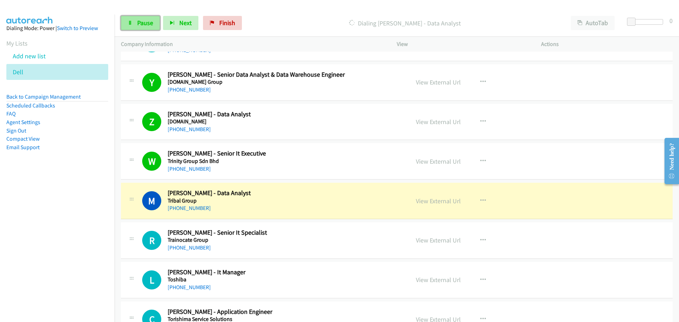
click at [131, 22] on icon at bounding box center [130, 23] width 5 height 5
click at [147, 18] on link "Start Calls" at bounding box center [146, 23] width 51 height 14
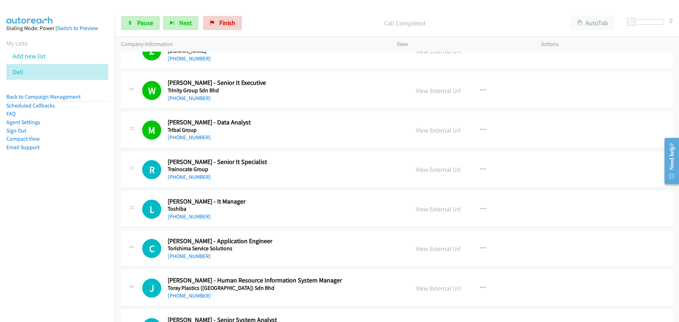
scroll to position [7036, 0]
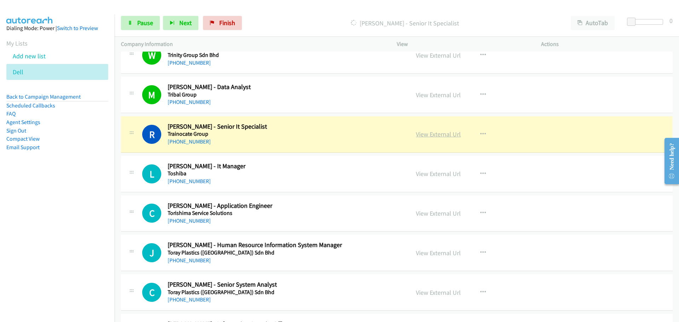
click at [428, 132] on link "View External Url" at bounding box center [438, 134] width 45 height 8
click at [140, 21] on span "Pause" at bounding box center [145, 23] width 16 height 8
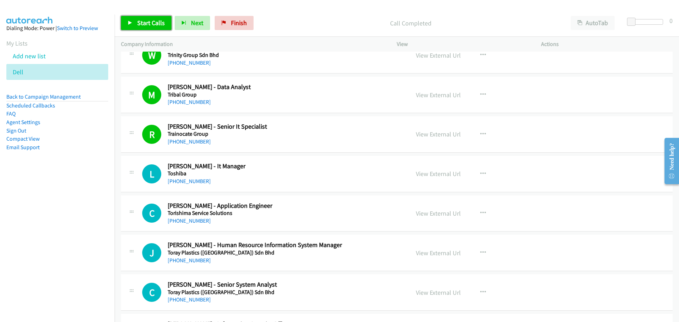
click at [143, 17] on link "Start Calls" at bounding box center [146, 23] width 51 height 14
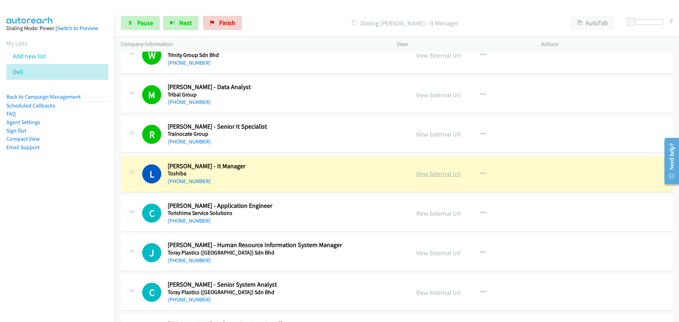
click at [427, 172] on link "View External Url" at bounding box center [438, 174] width 45 height 8
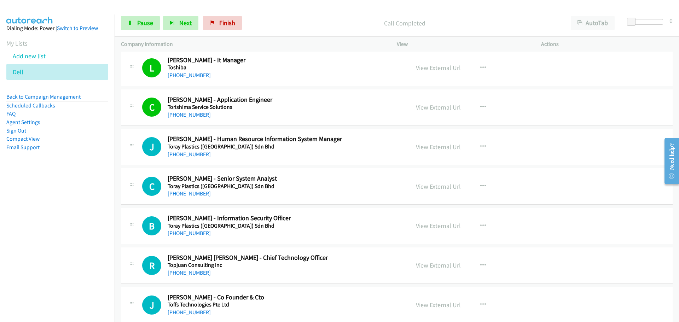
scroll to position [7177, 0]
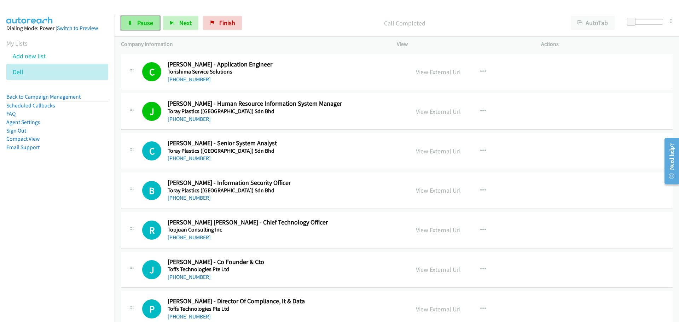
click at [144, 23] on span "Pause" at bounding box center [145, 23] width 16 height 8
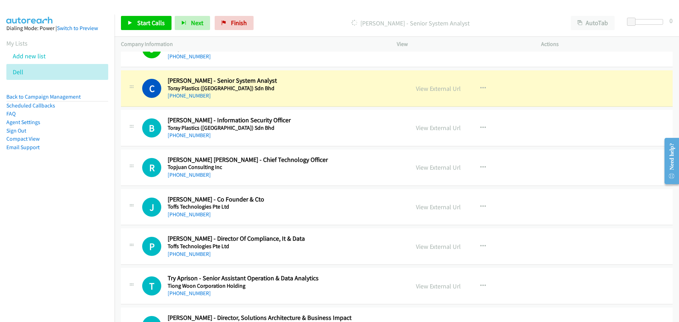
scroll to position [7248, 0]
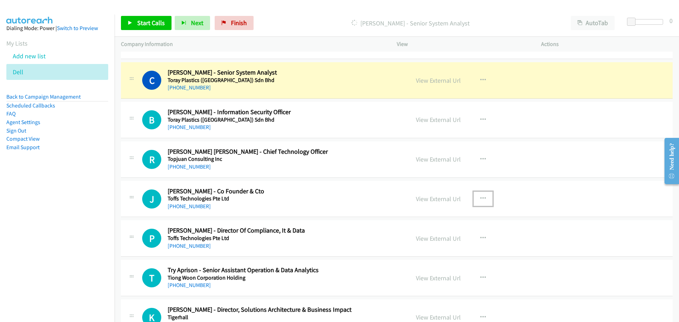
click at [474, 202] on button "button" at bounding box center [482, 199] width 19 height 14
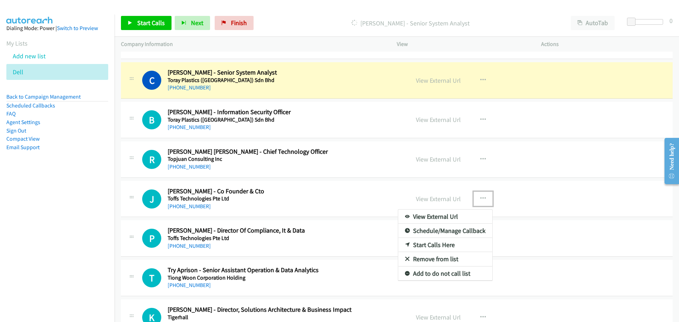
click at [422, 246] on link "Start Calls Here" at bounding box center [445, 245] width 94 height 14
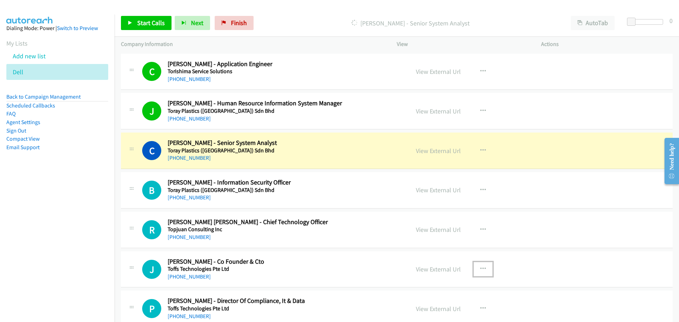
scroll to position [7177, 0]
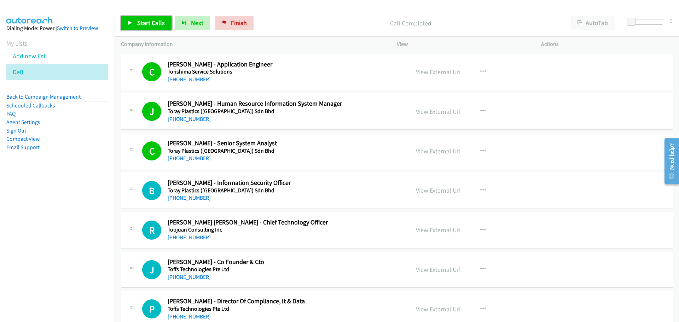
click at [158, 18] on link "Start Calls" at bounding box center [146, 23] width 51 height 14
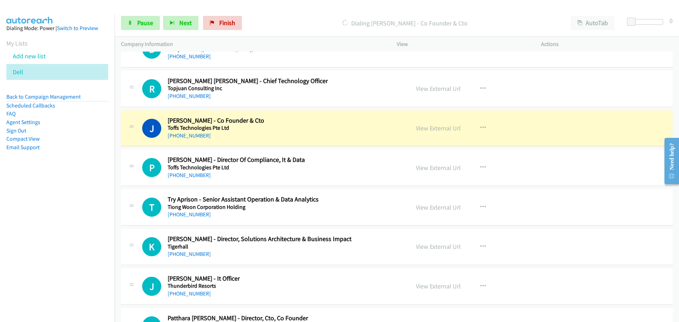
scroll to position [7354, 0]
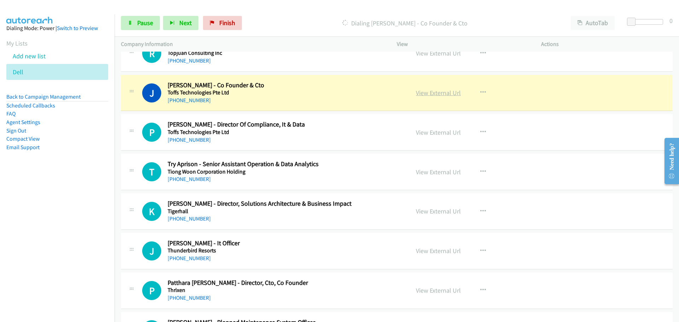
click at [425, 94] on link "View External Url" at bounding box center [438, 93] width 45 height 8
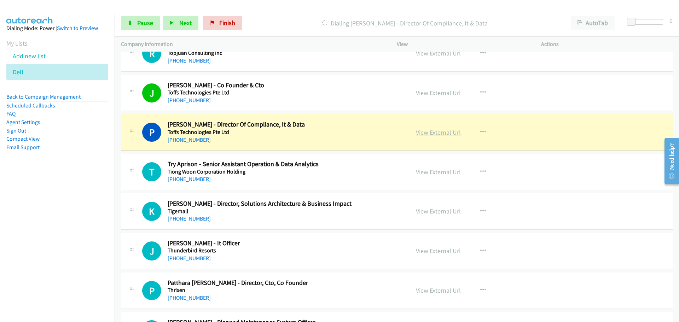
click at [437, 134] on link "View External Url" at bounding box center [438, 132] width 45 height 8
click at [135, 20] on link "Pause" at bounding box center [140, 23] width 39 height 14
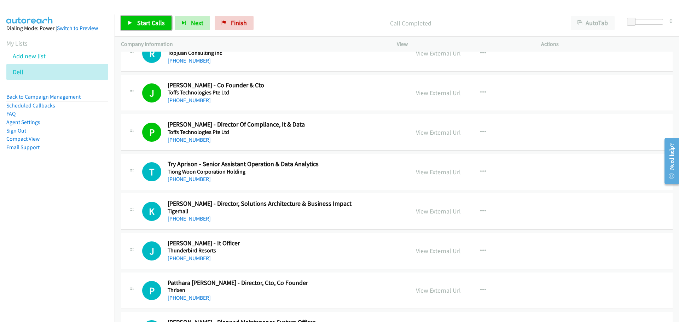
click at [146, 23] on span "Start Calls" at bounding box center [151, 23] width 28 height 8
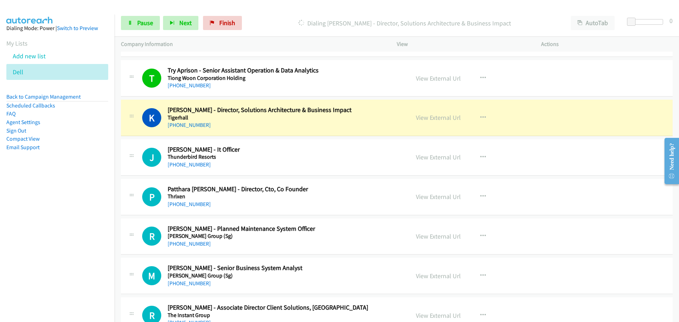
scroll to position [7460, 0]
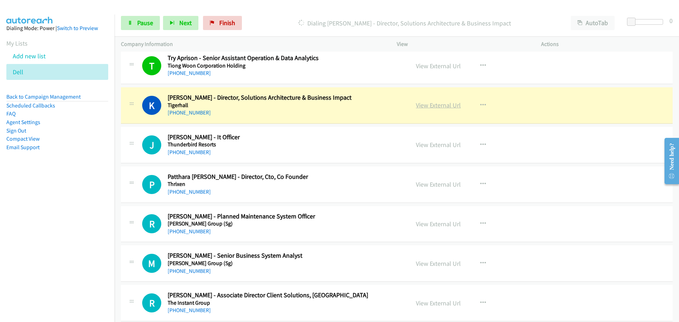
click at [421, 105] on link "View External Url" at bounding box center [438, 105] width 45 height 8
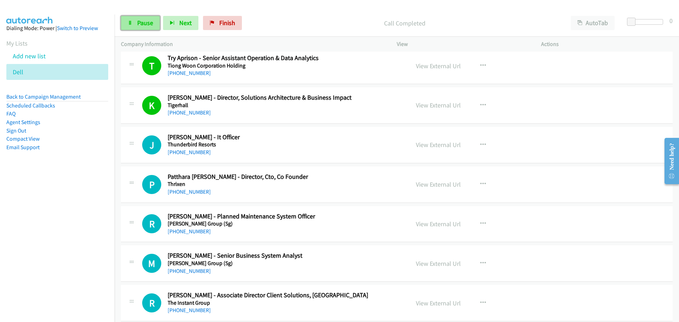
click at [150, 27] on span "Pause" at bounding box center [145, 23] width 16 height 8
click at [161, 23] on span "Start Calls" at bounding box center [151, 23] width 28 height 8
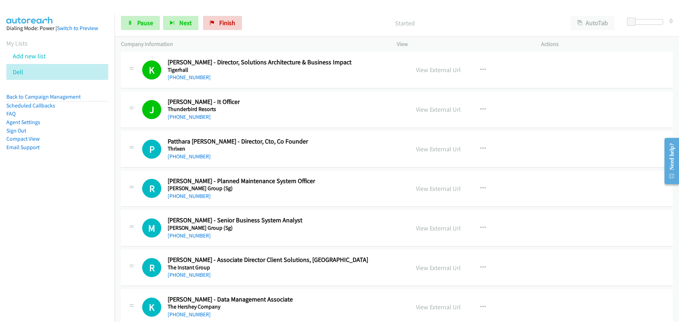
scroll to position [7531, 0]
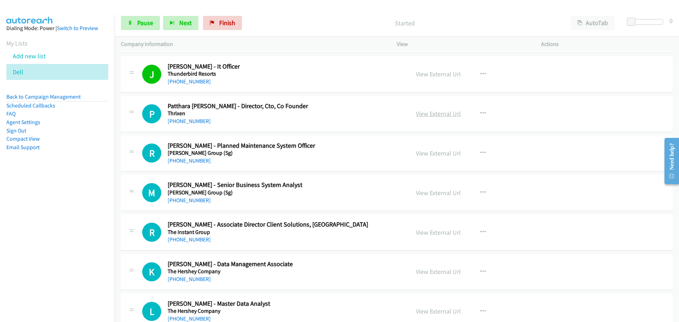
click at [429, 113] on link "View External Url" at bounding box center [438, 114] width 45 height 8
drag, startPoint x: 145, startPoint y: 21, endPoint x: 20, endPoint y: 129, distance: 165.2
click at [145, 21] on span "Pause" at bounding box center [145, 23] width 16 height 8
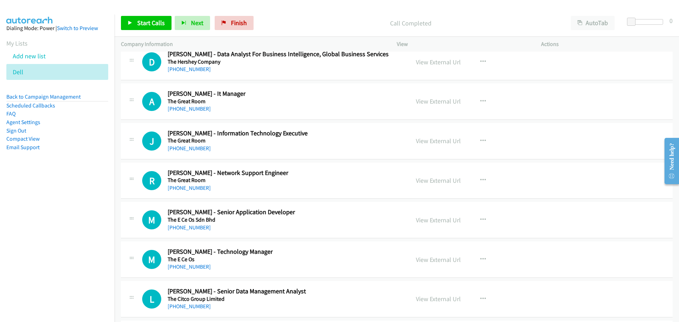
scroll to position [7919, 0]
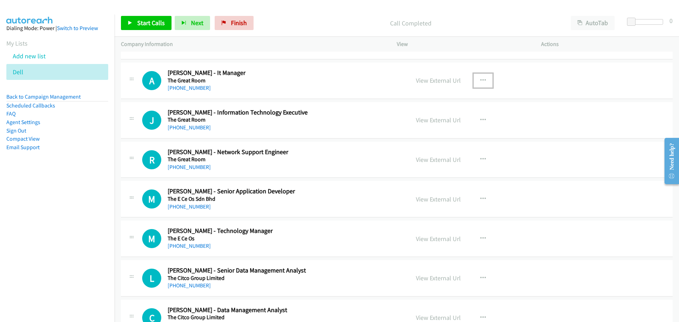
click at [480, 81] on icon "button" at bounding box center [483, 81] width 6 height 6
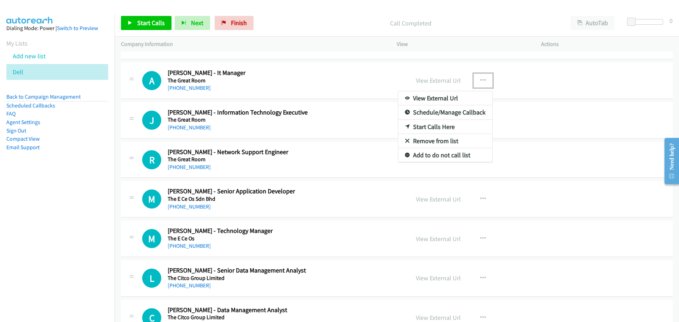
click at [408, 126] on link "Start Calls Here" at bounding box center [445, 127] width 94 height 14
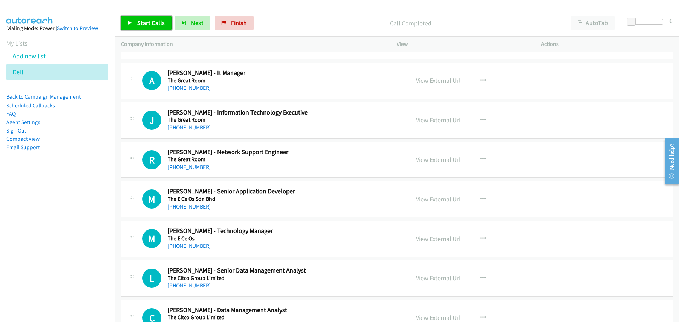
click at [154, 19] on span "Start Calls" at bounding box center [151, 23] width 28 height 8
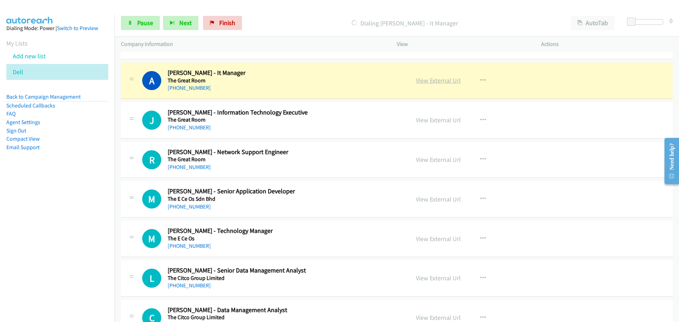
click at [439, 79] on link "View External Url" at bounding box center [438, 80] width 45 height 8
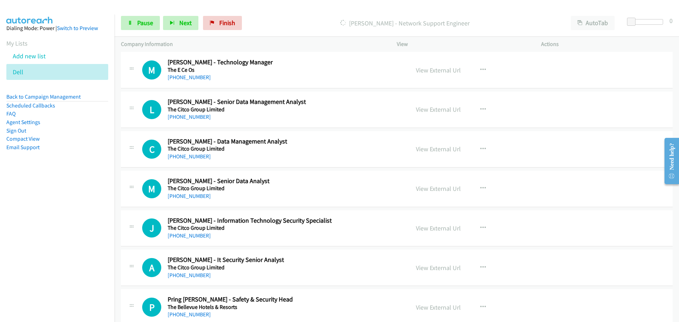
scroll to position [8096, 0]
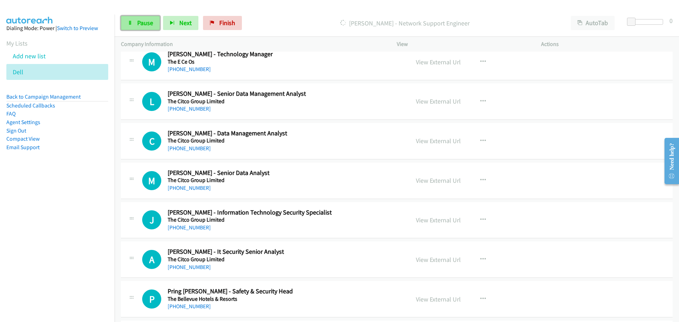
click at [151, 29] on link "Pause" at bounding box center [140, 23] width 39 height 14
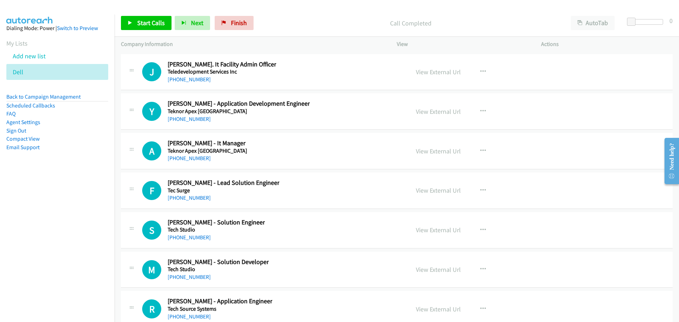
scroll to position [9086, 0]
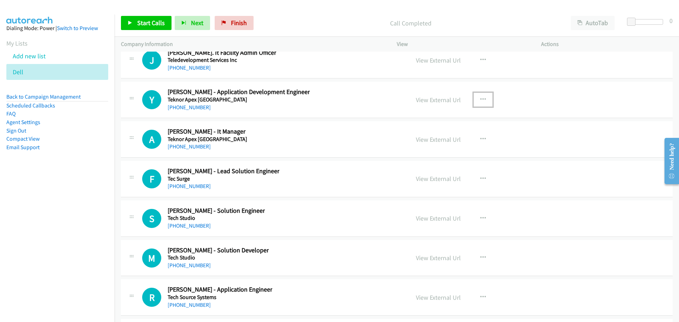
click at [480, 99] on icon "button" at bounding box center [483, 100] width 6 height 6
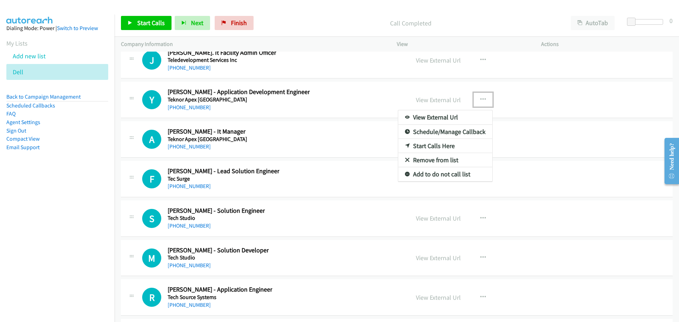
click at [414, 146] on link "Start Calls Here" at bounding box center [445, 146] width 94 height 14
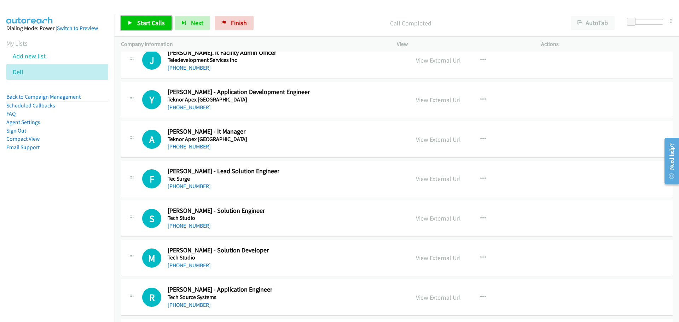
click at [147, 22] on span "Start Calls" at bounding box center [151, 23] width 28 height 8
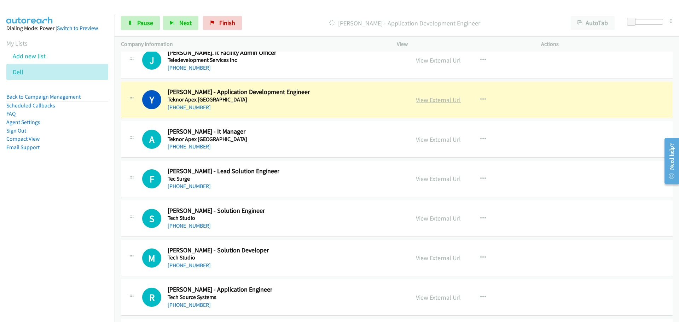
click at [434, 103] on link "View External Url" at bounding box center [438, 100] width 45 height 8
click at [140, 22] on span "Pause" at bounding box center [145, 23] width 16 height 8
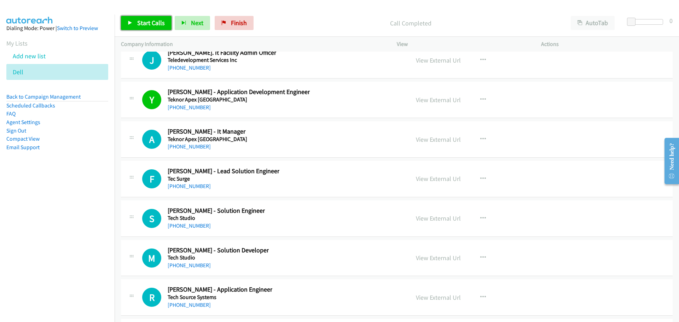
click at [151, 25] on span "Start Calls" at bounding box center [151, 23] width 28 height 8
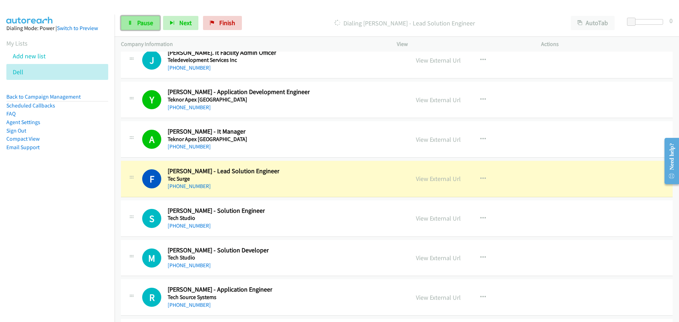
click at [141, 25] on span "Pause" at bounding box center [145, 23] width 16 height 8
